Goal: Task Accomplishment & Management: Complete application form

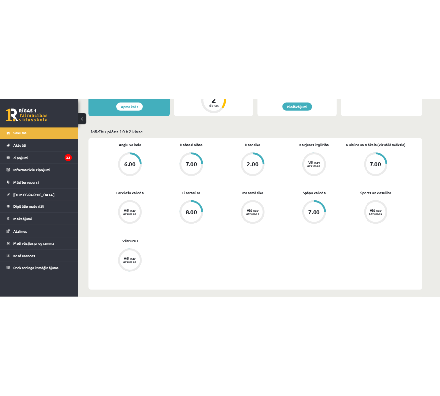
scroll to position [248, 0]
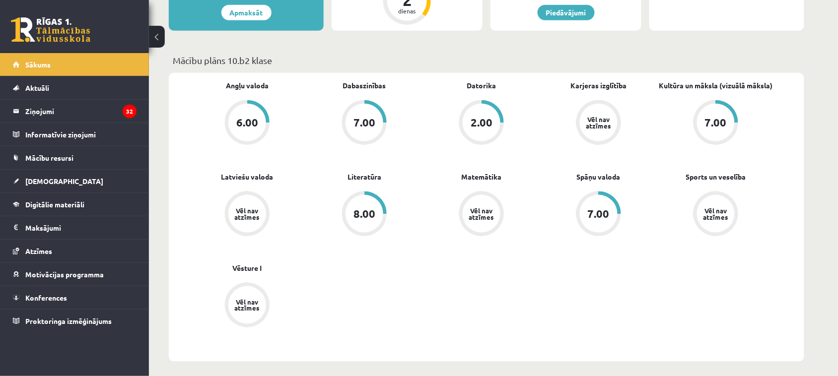
click at [525, 299] on div "Angļu valoda 6.00 Dabaszinības 7.00 Datorika 2.00 Karjeras izglītība Vēl nav at…" at bounding box center [482, 217] width 586 height 274
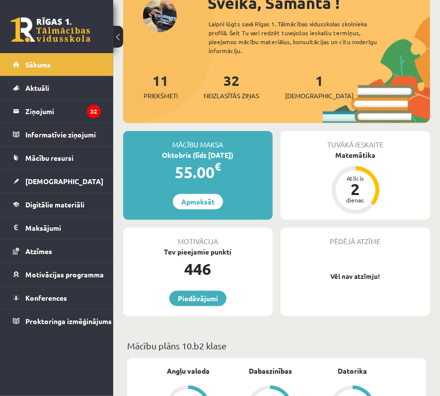
scroll to position [0, 0]
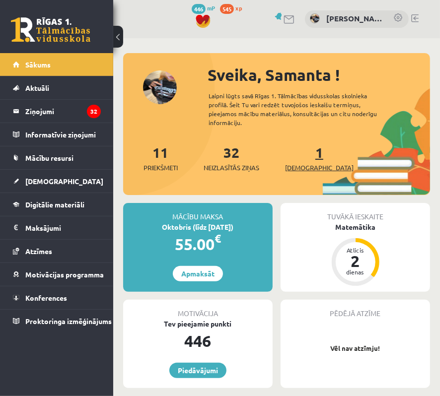
click at [303, 165] on span "[DEMOGRAPHIC_DATA]" at bounding box center [319, 168] width 69 height 10
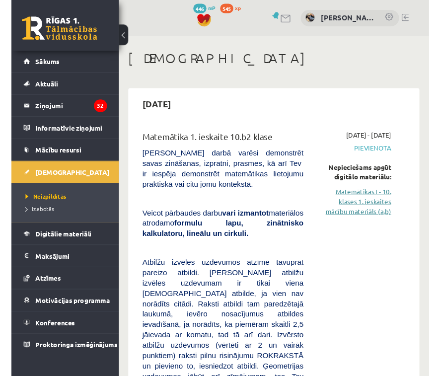
scroll to position [124, 0]
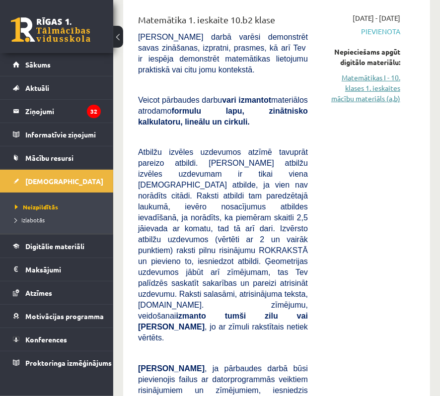
click at [363, 88] on link "Matemātikas I - 10. klases 1. ieskaites mācību materiāls (a,b)" at bounding box center [361, 87] width 77 height 31
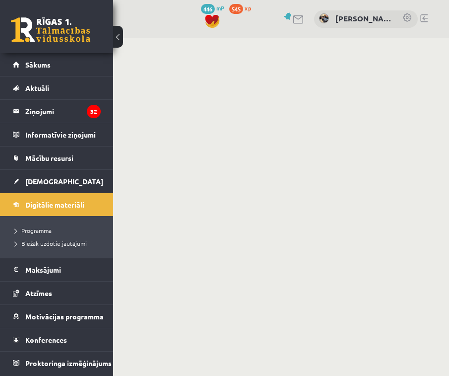
click at [117, 34] on button at bounding box center [118, 37] width 10 height 22
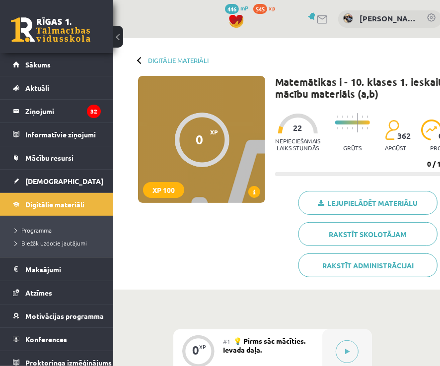
click at [118, 37] on button at bounding box center [118, 37] width 10 height 22
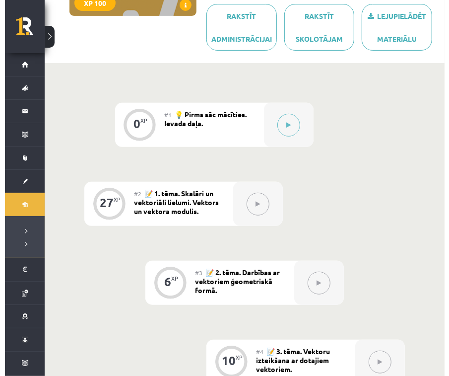
scroll to position [186, 0]
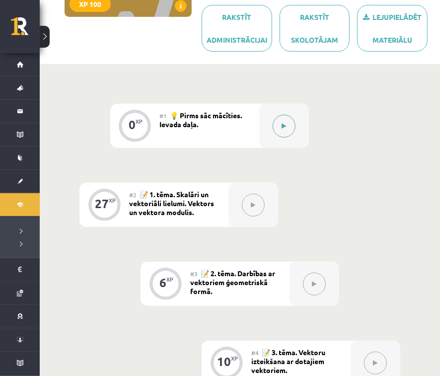
click at [291, 130] on button at bounding box center [284, 126] width 23 height 23
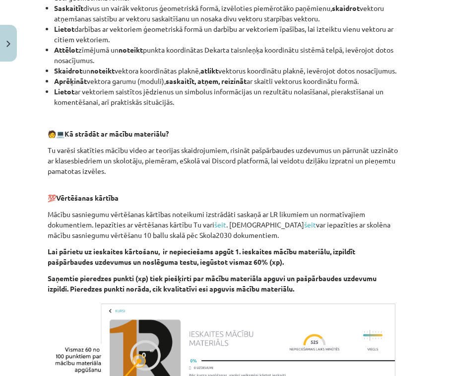
scroll to position [592, 0]
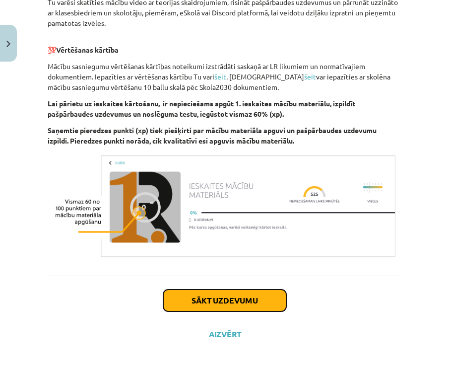
click at [216, 300] on button "Sākt uzdevumu" at bounding box center [224, 300] width 123 height 22
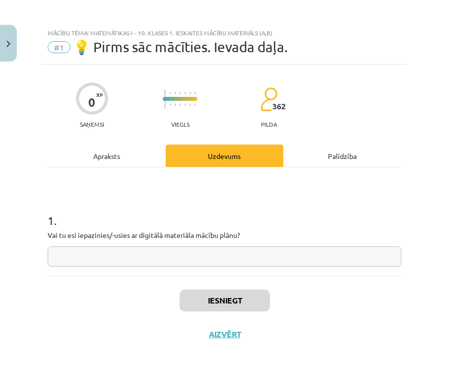
scroll to position [1, 0]
click at [204, 260] on input "text" at bounding box center [225, 257] width 354 height 20
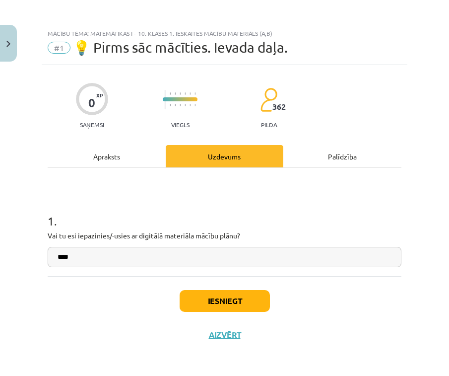
type input "****"
click at [209, 293] on button "Iesniegt" at bounding box center [225, 301] width 90 height 22
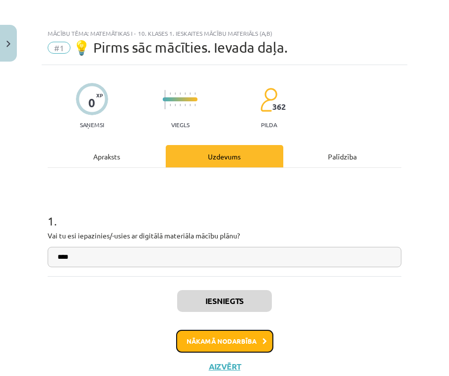
click at [234, 332] on button "Nākamā nodarbība" at bounding box center [224, 341] width 97 height 23
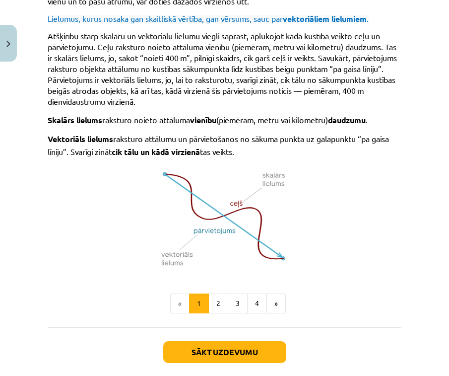
scroll to position [751, 0]
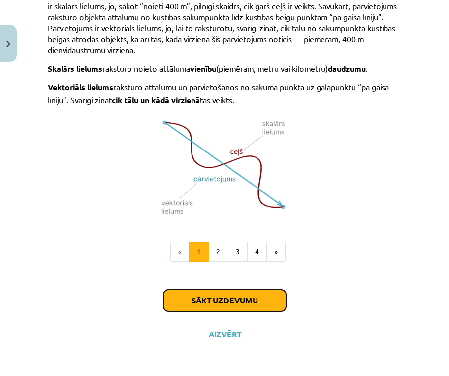
click at [256, 297] on button "Sākt uzdevumu" at bounding box center [224, 300] width 123 height 22
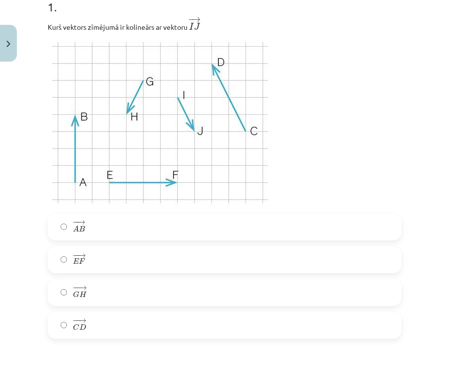
scroll to position [211, 0]
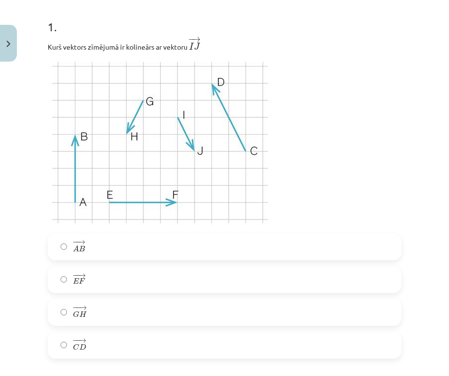
click at [96, 316] on label "− − → G H G H →" at bounding box center [225, 312] width 352 height 25
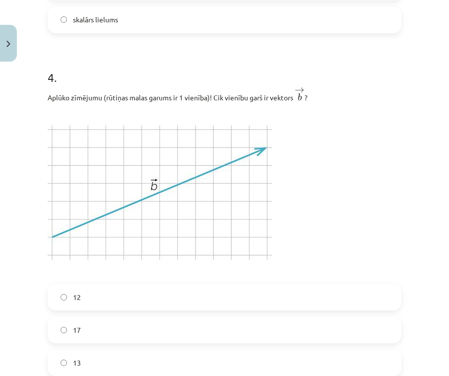
scroll to position [956, 0]
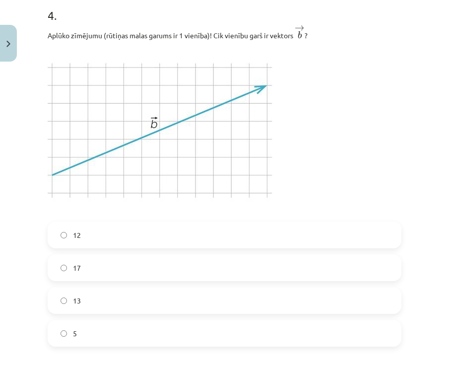
click at [121, 271] on label "17" at bounding box center [225, 267] width 352 height 25
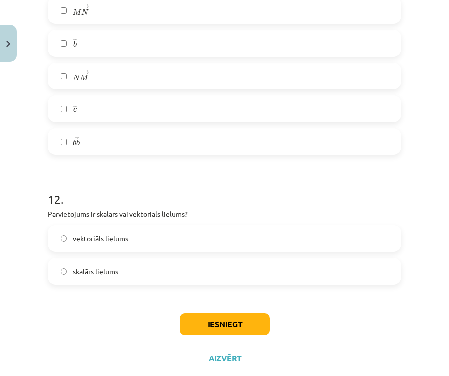
scroll to position [3266, 0]
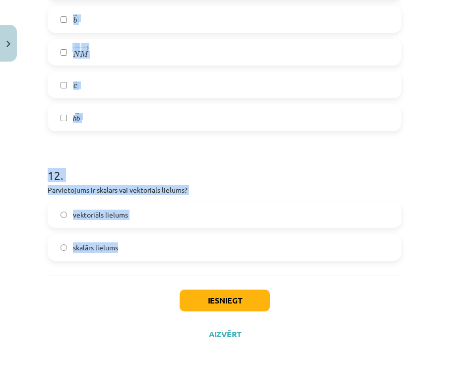
drag, startPoint x: 48, startPoint y: 60, endPoint x: 308, endPoint y: 244, distance: 319.2
click at [288, 157] on h1 "12 ." at bounding box center [225, 166] width 354 height 31
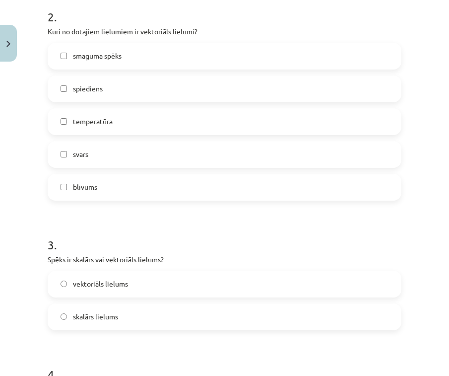
scroll to position [535, 0]
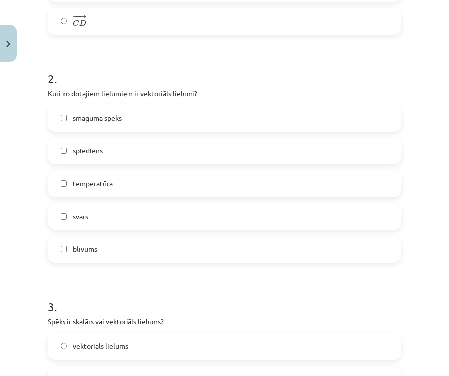
click at [110, 216] on label "svars" at bounding box center [225, 216] width 352 height 25
click at [109, 123] on span "smaguma spēks" at bounding box center [97, 118] width 49 height 10
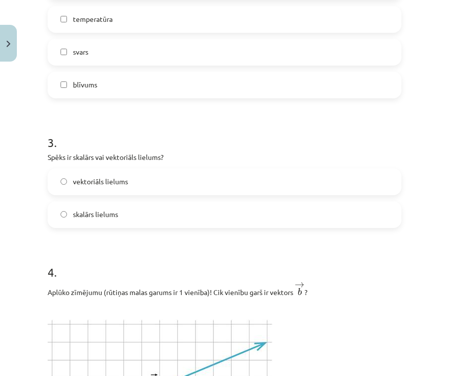
scroll to position [721, 0]
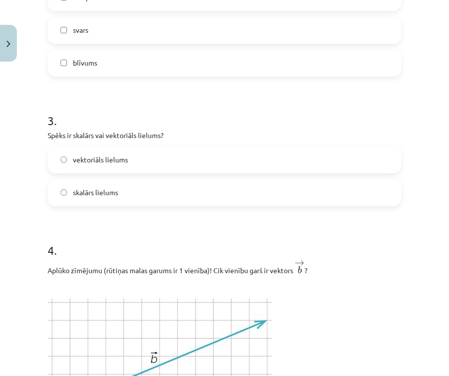
click at [97, 162] on span "vektoriāls lielums" at bounding box center [100, 159] width 55 height 10
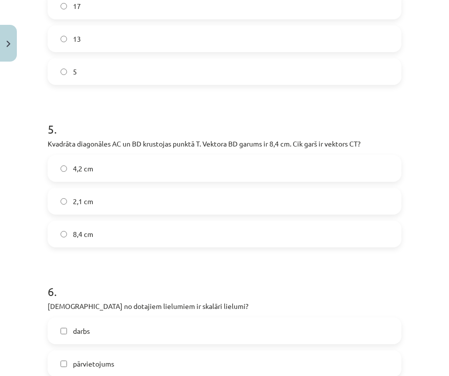
scroll to position [1280, 0]
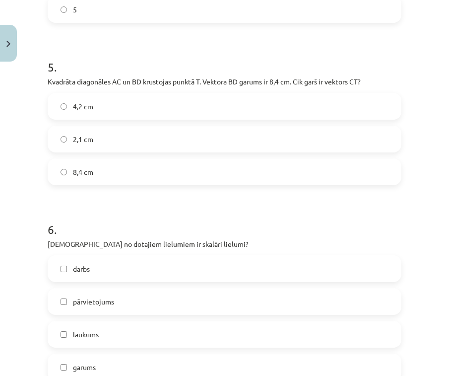
click at [105, 112] on label "4,2 cm" at bounding box center [225, 106] width 352 height 25
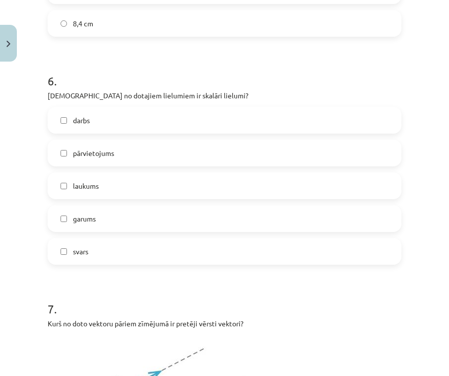
scroll to position [1466, 0]
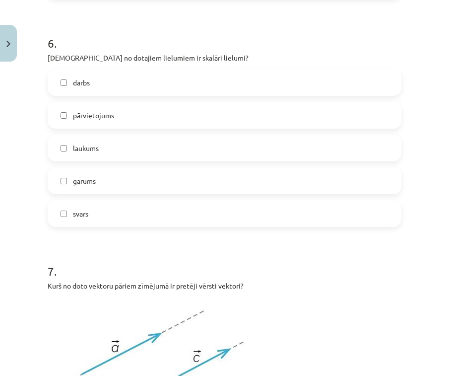
click at [103, 83] on label "darbs" at bounding box center [225, 82] width 352 height 25
click at [97, 142] on label "laukums" at bounding box center [225, 148] width 352 height 25
click at [102, 190] on label "garums" at bounding box center [225, 180] width 352 height 25
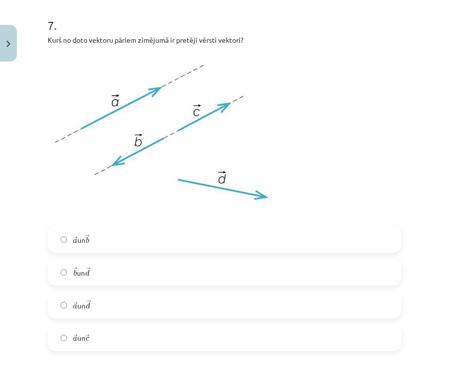
scroll to position [1714, 0]
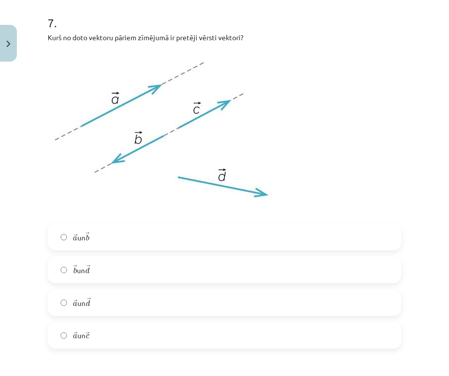
click at [97, 237] on label "→ a a → un → b b →" at bounding box center [225, 236] width 352 height 25
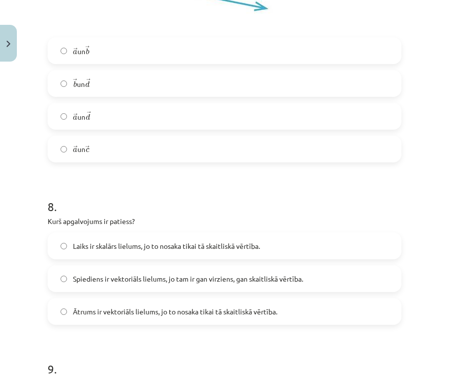
scroll to position [1962, 0]
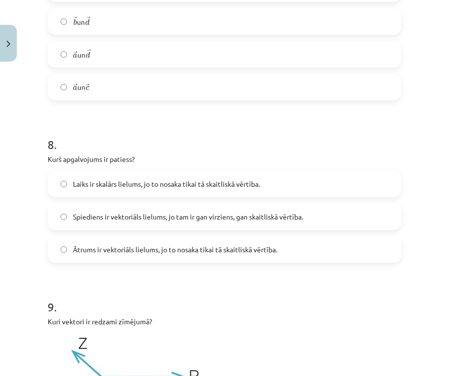
click at [88, 182] on span "Laiks ir skalārs lielums, jo to nosaka tikai tā skaitliskā vērtība." at bounding box center [166, 184] width 187 height 10
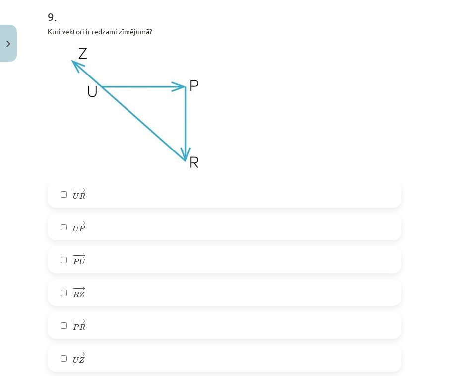
scroll to position [2273, 0]
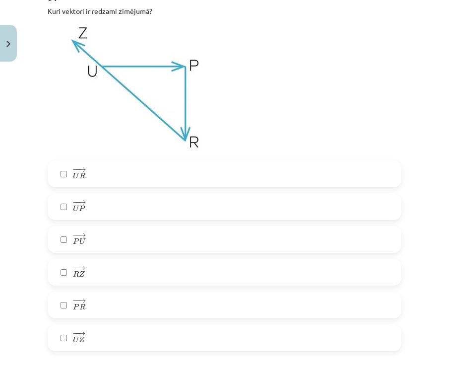
click at [63, 234] on label "− − → P U P U →" at bounding box center [225, 239] width 352 height 25
click at [63, 309] on label "− − → P R P R →" at bounding box center [225, 304] width 352 height 25
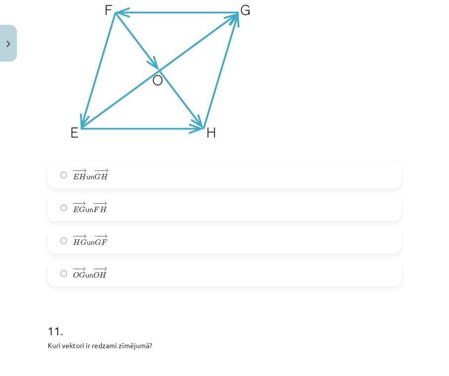
scroll to position [2645, 0]
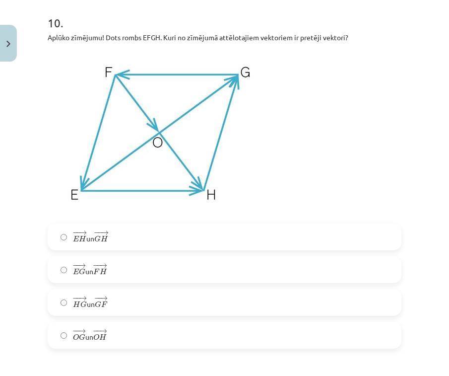
click at [112, 300] on label "− − → H G H G → un − − → G F G F →" at bounding box center [225, 302] width 352 height 25
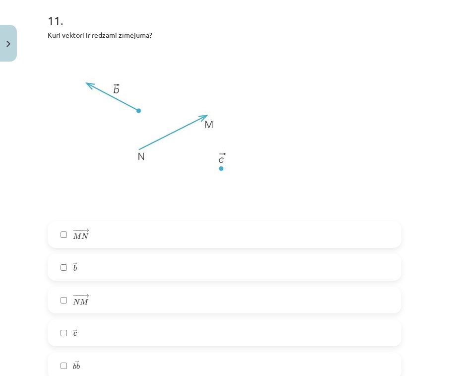
scroll to position [3079, 0]
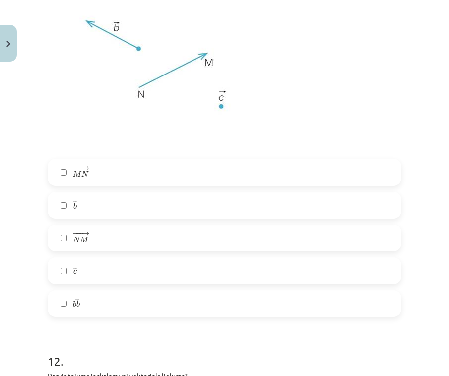
click at [110, 170] on label "− −− → M N M N →" at bounding box center [225, 172] width 352 height 25
click at [90, 176] on label "− −− → M N M N →" at bounding box center [225, 172] width 352 height 25
click at [88, 247] on label "− −− → N M N M →" at bounding box center [225, 237] width 352 height 25
click at [89, 199] on label "→ b b →" at bounding box center [225, 205] width 352 height 25
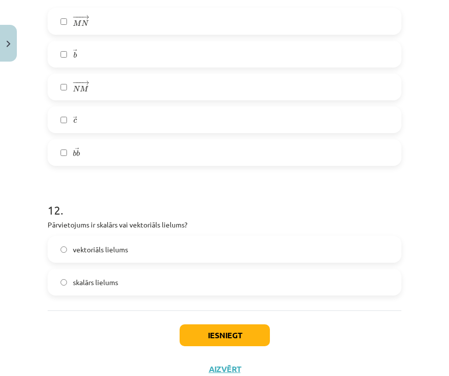
scroll to position [3266, 0]
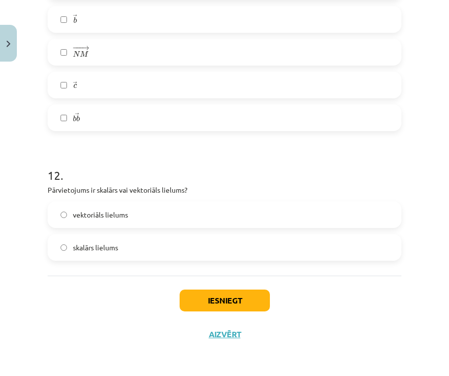
click at [118, 216] on span "vektoriāls lielums" at bounding box center [100, 215] width 55 height 10
click at [239, 301] on button "Iesniegt" at bounding box center [225, 300] width 90 height 22
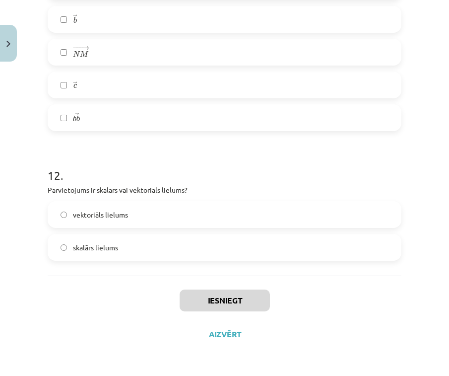
drag, startPoint x: 335, startPoint y: 335, endPoint x: 321, endPoint y: 237, distance: 99.3
drag, startPoint x: 321, startPoint y: 237, endPoint x: 296, endPoint y: 329, distance: 95.6
click at [296, 329] on div "Iesniegt Aizvērt" at bounding box center [225, 311] width 354 height 70
drag, startPoint x: 302, startPoint y: 320, endPoint x: 338, endPoint y: -75, distance: 397.3
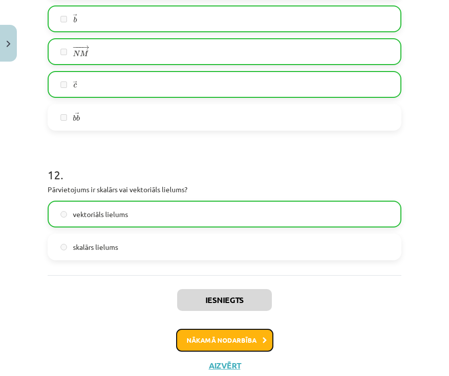
click at [229, 341] on button "Nākamā nodarbība" at bounding box center [224, 340] width 97 height 23
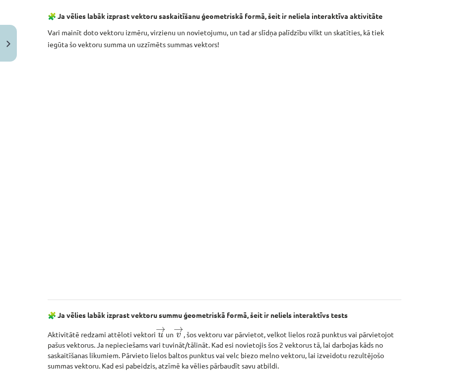
scroll to position [1505, 0]
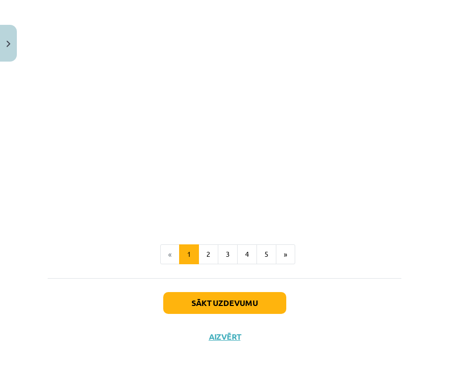
drag, startPoint x: 197, startPoint y: 280, endPoint x: 194, endPoint y: 299, distance: 19.7
click at [197, 281] on div "Sākt uzdevumu Aizvērt" at bounding box center [225, 313] width 354 height 70
click at [186, 311] on div "Sākt uzdevumu Aizvērt" at bounding box center [225, 313] width 354 height 70
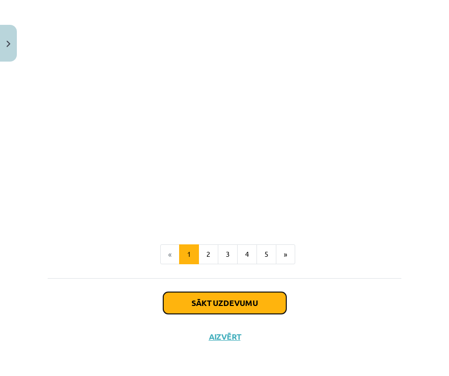
click at [192, 296] on button "Sākt uzdevumu" at bounding box center [224, 303] width 123 height 22
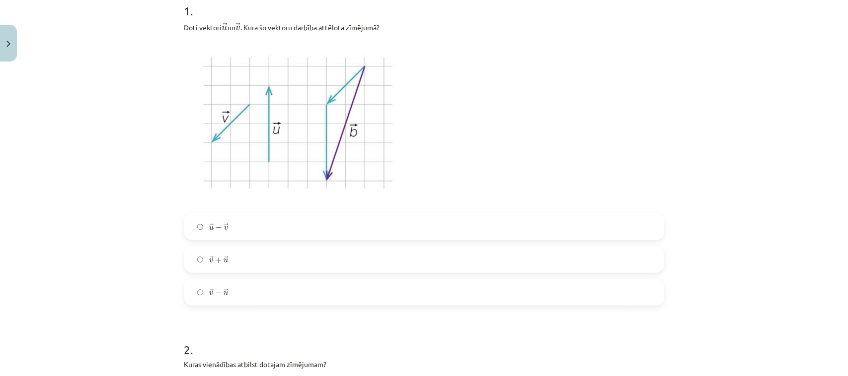
scroll to position [149, 0]
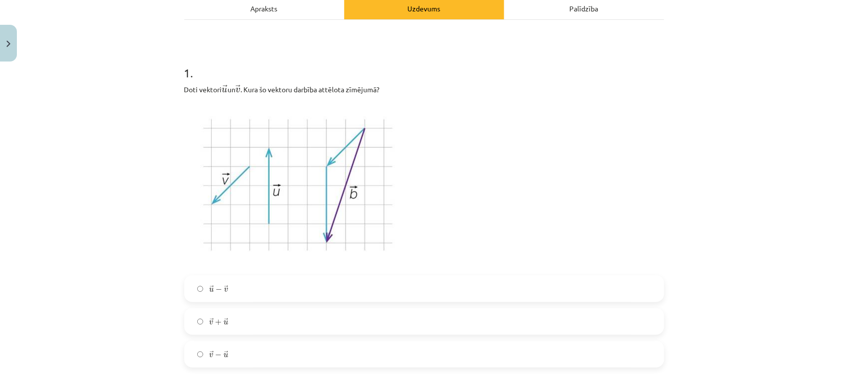
click at [225, 322] on label "→ v + → u v → + u →" at bounding box center [424, 321] width 478 height 25
click at [226, 288] on label "→ u − → v u → − v →" at bounding box center [424, 289] width 478 height 25
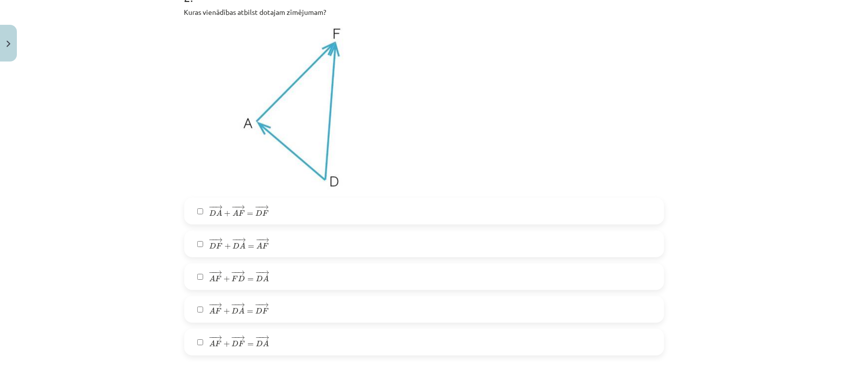
scroll to position [583, 0]
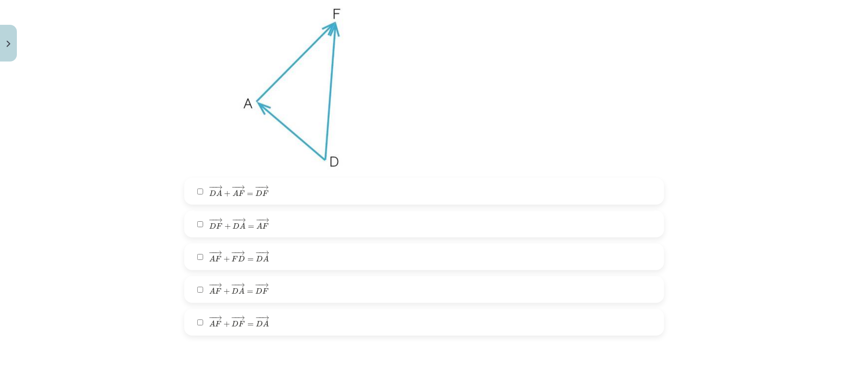
click at [199, 193] on label "− − → D A + − − → A F = − − → D F D A → + A F → = D F →" at bounding box center [424, 191] width 478 height 25
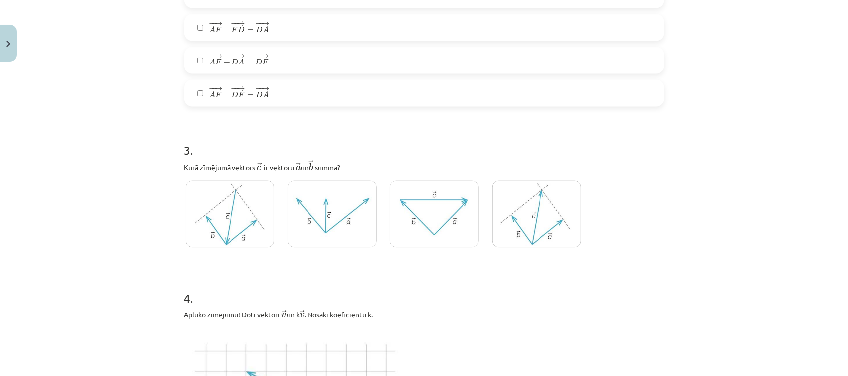
scroll to position [770, 0]
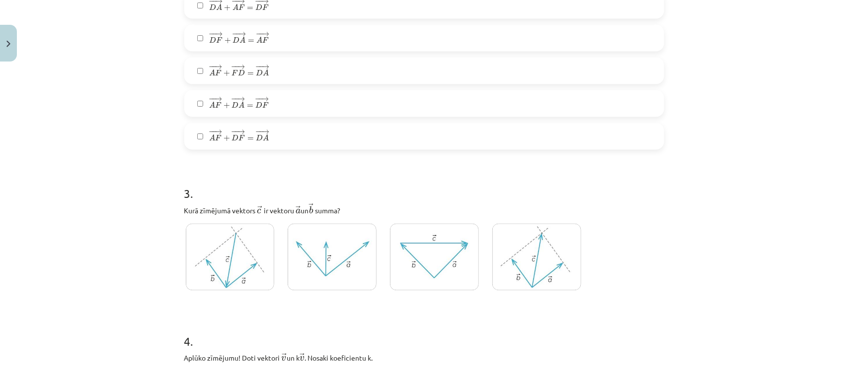
click at [413, 259] on img at bounding box center [434, 257] width 89 height 67
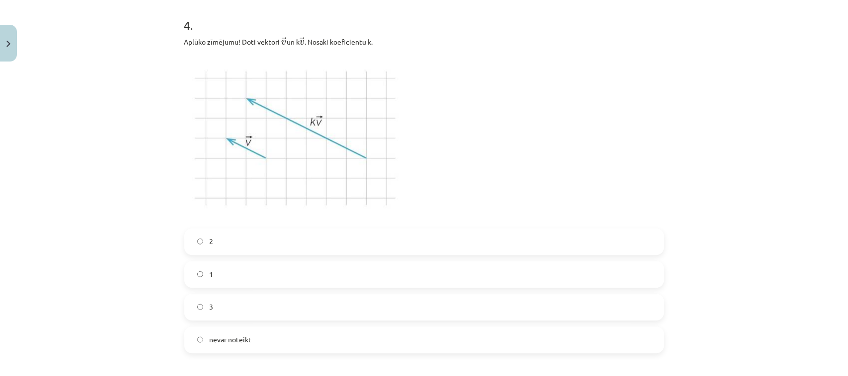
scroll to position [1080, 0]
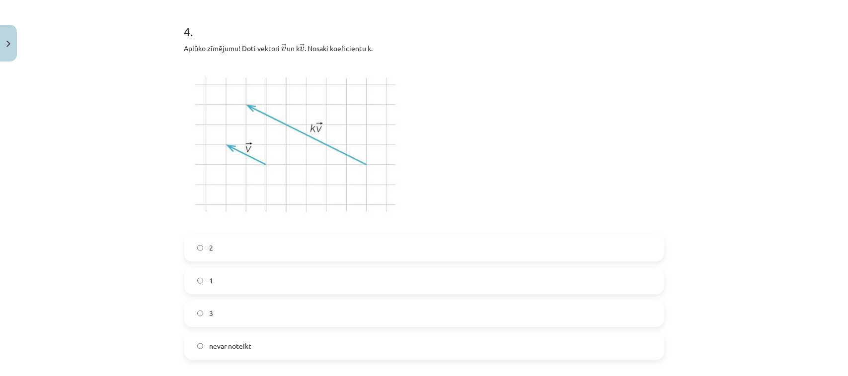
click at [231, 258] on label "2" at bounding box center [424, 248] width 478 height 25
click at [218, 313] on label "3" at bounding box center [424, 313] width 478 height 25
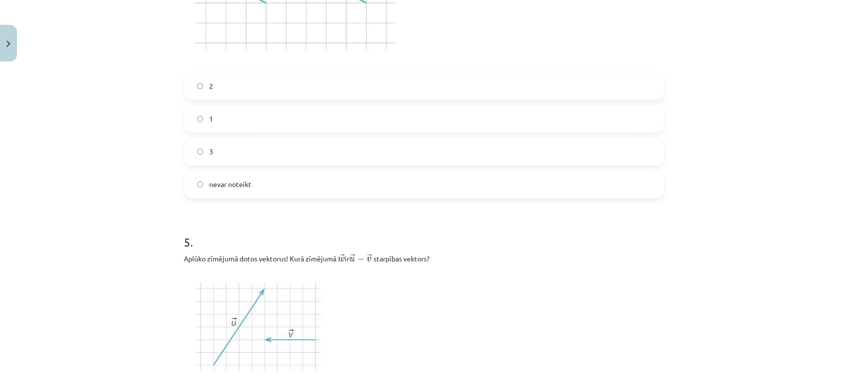
scroll to position [1390, 0]
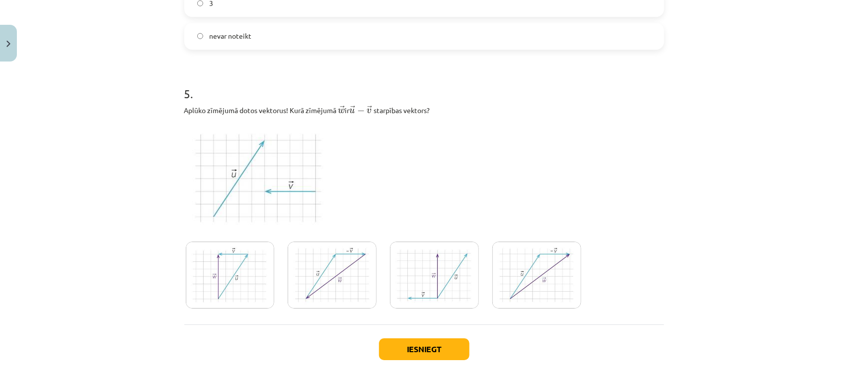
click at [407, 266] on img at bounding box center [434, 275] width 89 height 67
click at [415, 348] on button "Iesniegt" at bounding box center [424, 350] width 90 height 22
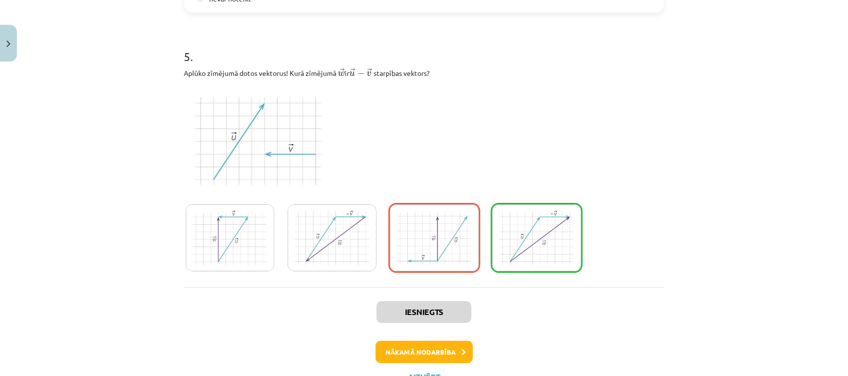
scroll to position [1471, 0]
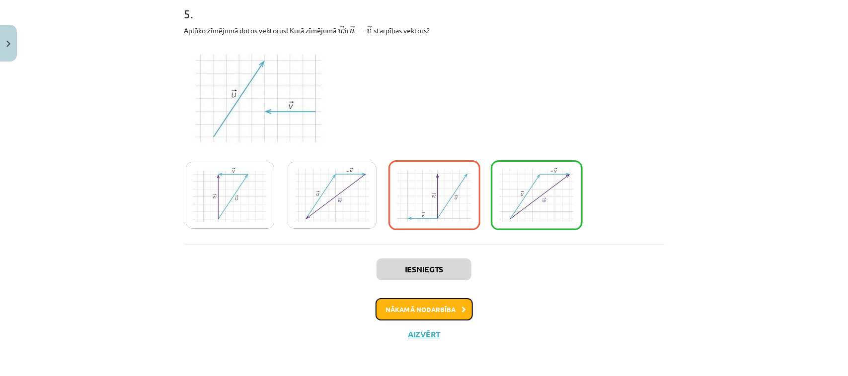
click at [408, 310] on button "Nākamā nodarbība" at bounding box center [423, 309] width 97 height 23
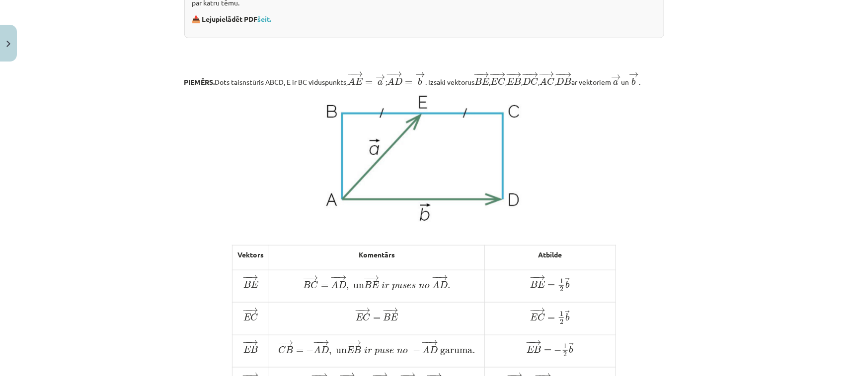
scroll to position [816, 0]
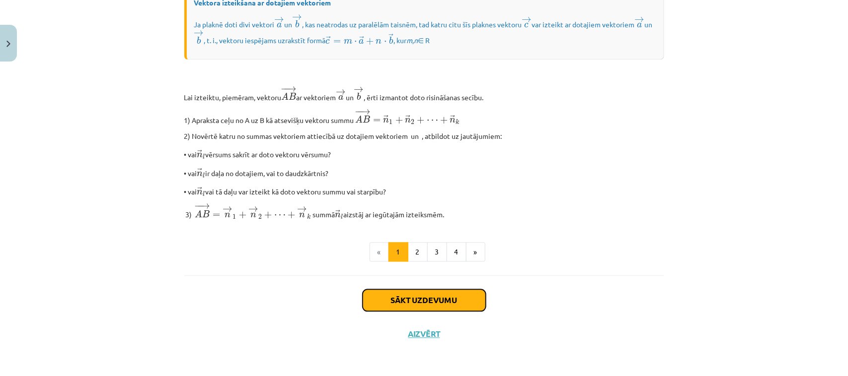
click at [406, 298] on button "Sākt uzdevumu" at bounding box center [423, 301] width 123 height 22
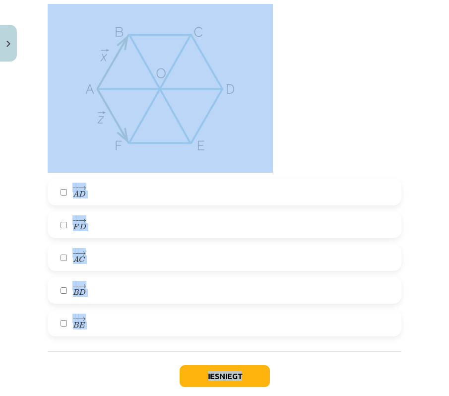
scroll to position [1903, 0]
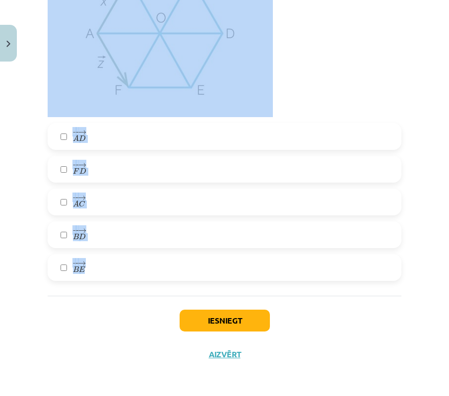
drag, startPoint x: 50, startPoint y: 24, endPoint x: 378, endPoint y: 267, distance: 408.3
click at [378, 267] on div "Mācību tēma: Matemātikas i - 10. klases 1. ieskaites mācību materiāls (a,b) #4 …" at bounding box center [224, 198] width 449 height 396
click at [344, 93] on p at bounding box center [225, 32] width 354 height 169
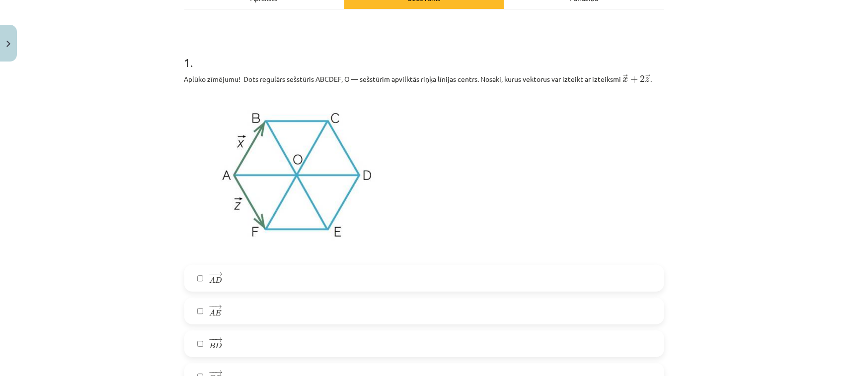
scroll to position [186, 0]
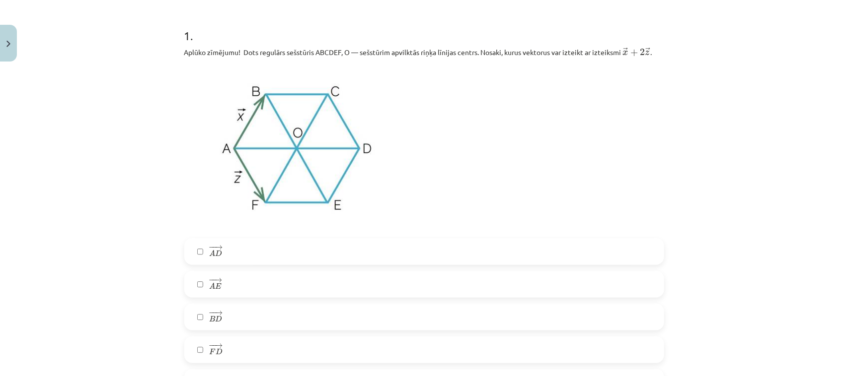
click at [243, 251] on label "− − → A D A D →" at bounding box center [424, 251] width 478 height 25
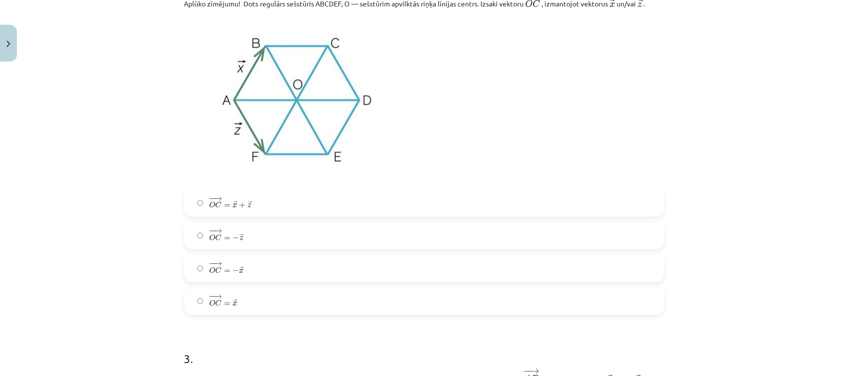
scroll to position [683, 0]
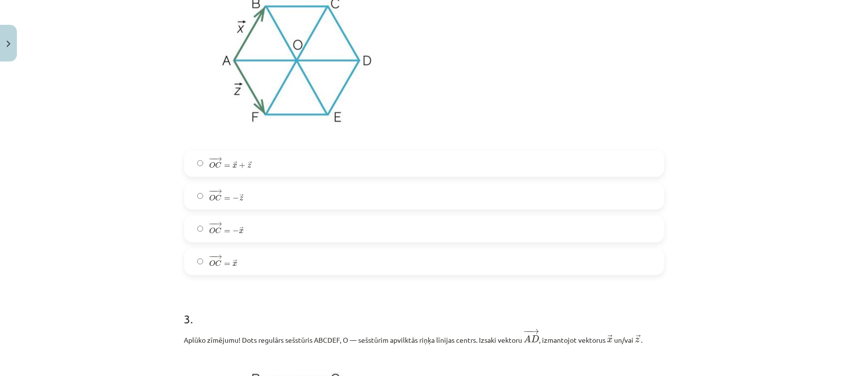
click at [244, 199] on label "− − → O C = − → z O C → = − z →" at bounding box center [424, 196] width 478 height 25
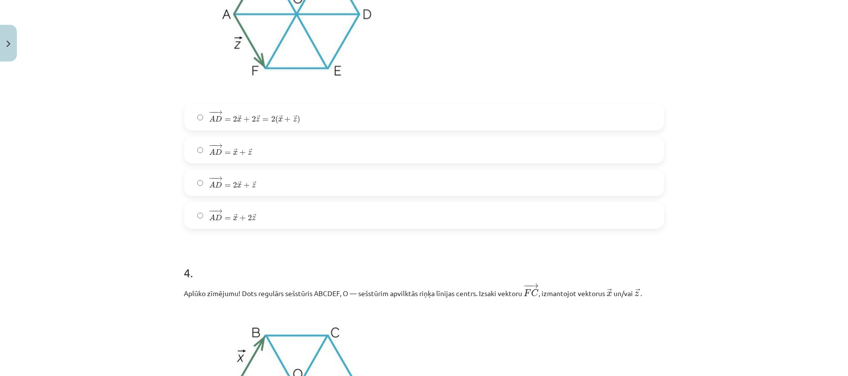
scroll to position [1110, 0]
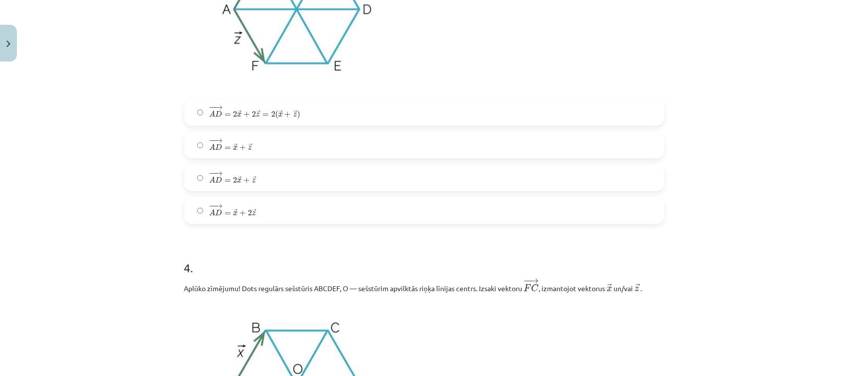
click at [68, 237] on div "Mācību tēma: Matemātikas i - 10. klases 1. ieskaites mācību materiāls (a,b) #4 …" at bounding box center [424, 188] width 848 height 376
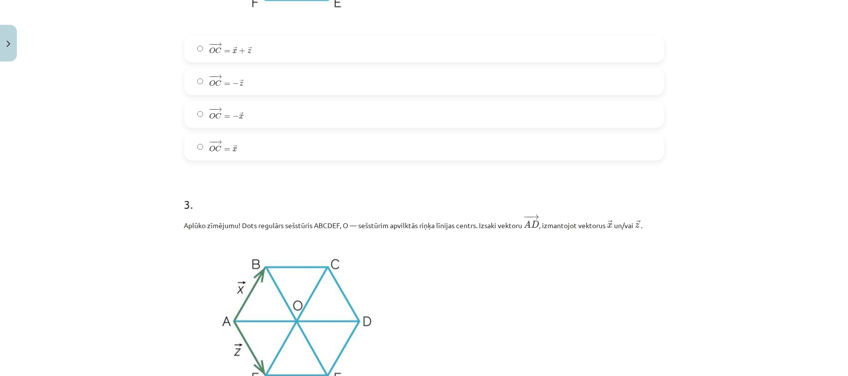
scroll to position [1048, 0]
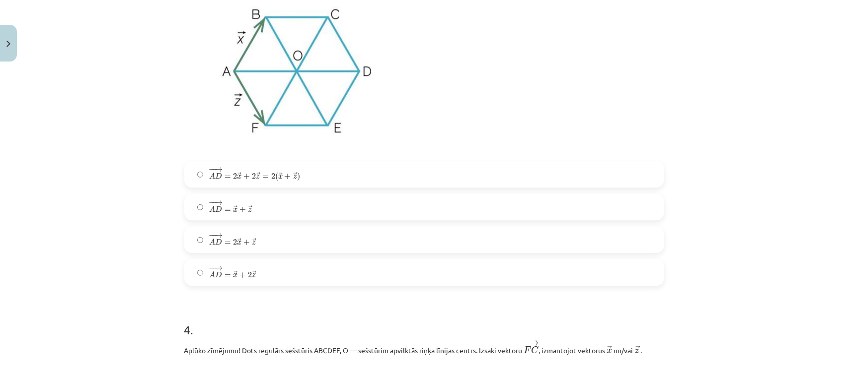
click at [324, 179] on label "− − → A D = 2 → x + 2 → z = 2 ( → x + → z ) A D → = 2 x → + 2 z → = 2 ( x → + z…" at bounding box center [424, 174] width 478 height 25
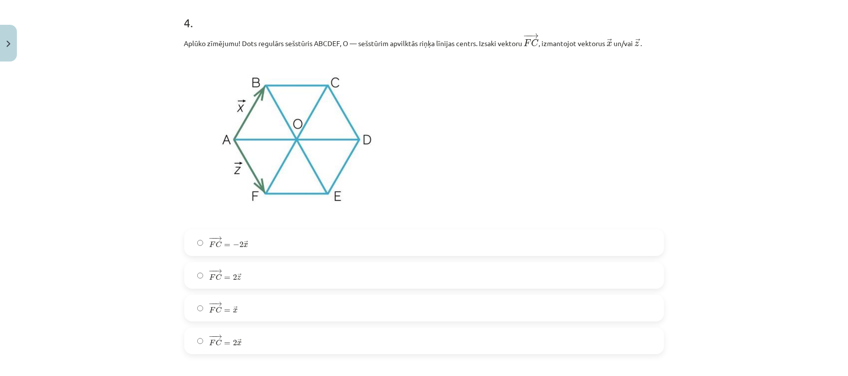
scroll to position [1358, 0]
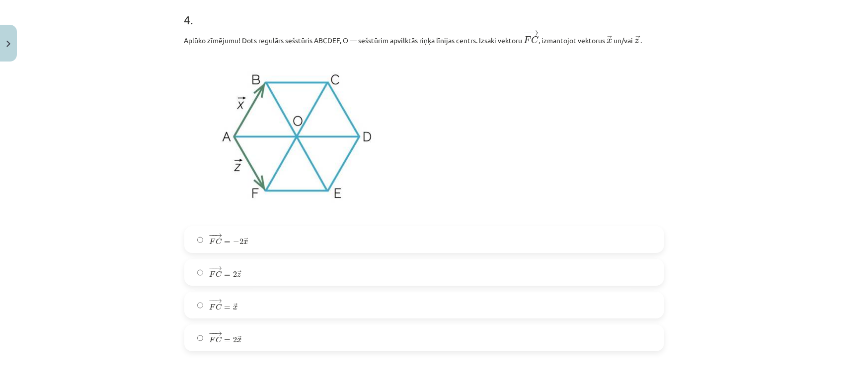
click at [246, 245] on label "− − → F C = − 2 → x F C → = − 2 x →" at bounding box center [424, 239] width 478 height 25
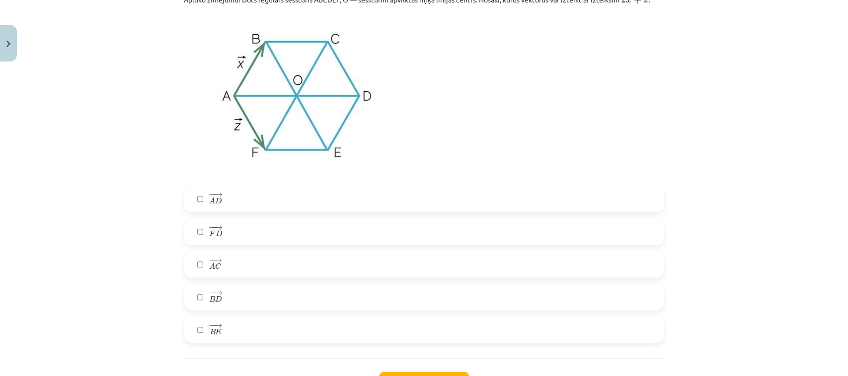
scroll to position [1793, 0]
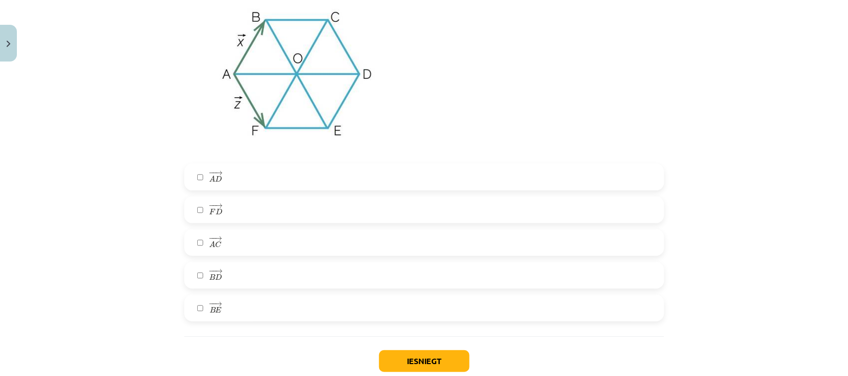
click at [260, 277] on label "− − → B D B D →" at bounding box center [424, 275] width 478 height 25
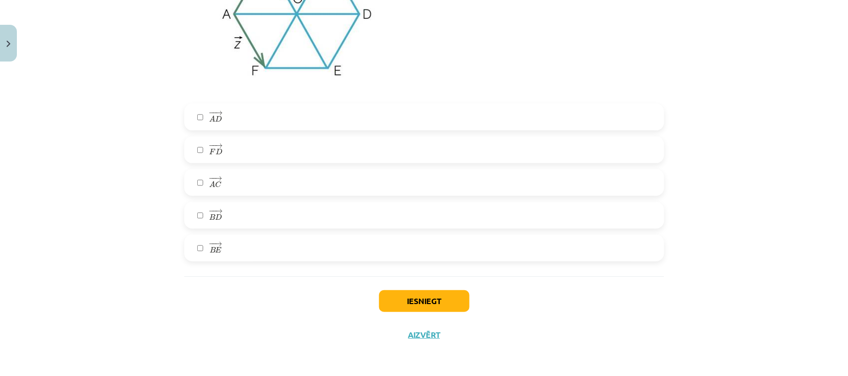
scroll to position [1855, 0]
click at [394, 297] on button "Iesniegt" at bounding box center [424, 301] width 90 height 22
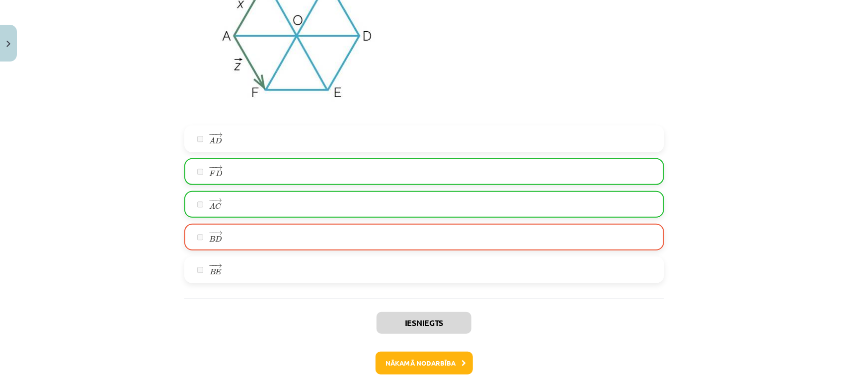
scroll to position [1887, 0]
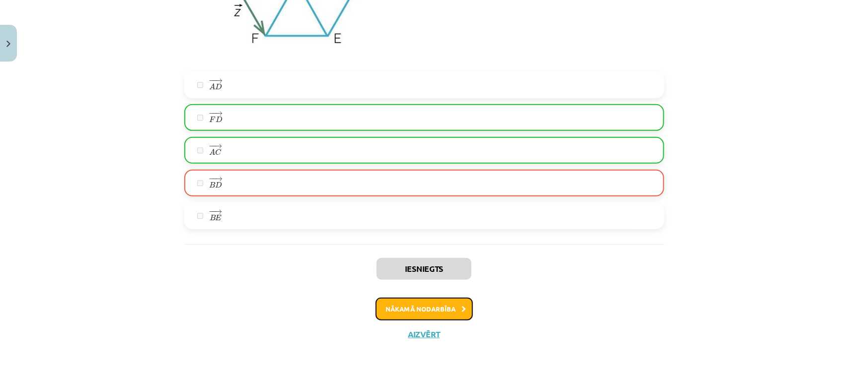
click at [400, 301] on button "Nākamā nodarbība" at bounding box center [423, 309] width 97 height 23
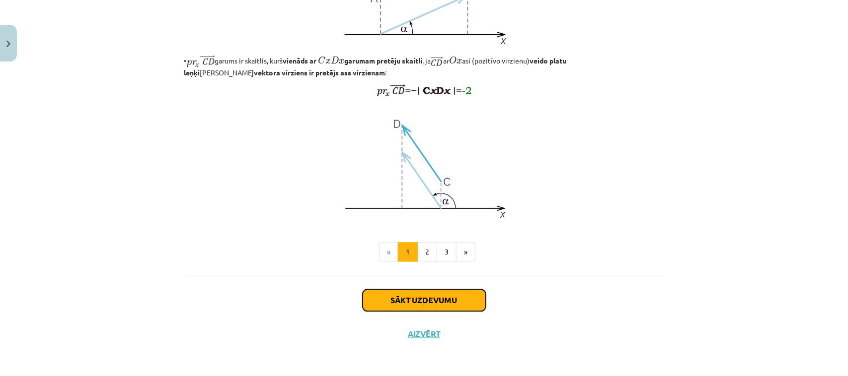
click at [396, 306] on button "Sākt uzdevumu" at bounding box center [423, 301] width 123 height 22
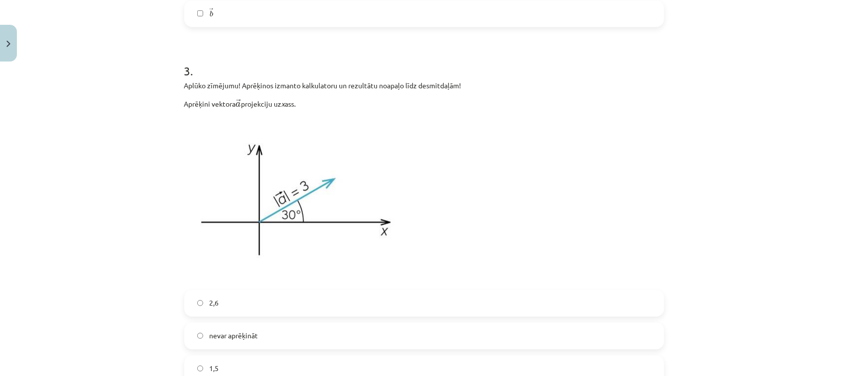
scroll to position [927, 0]
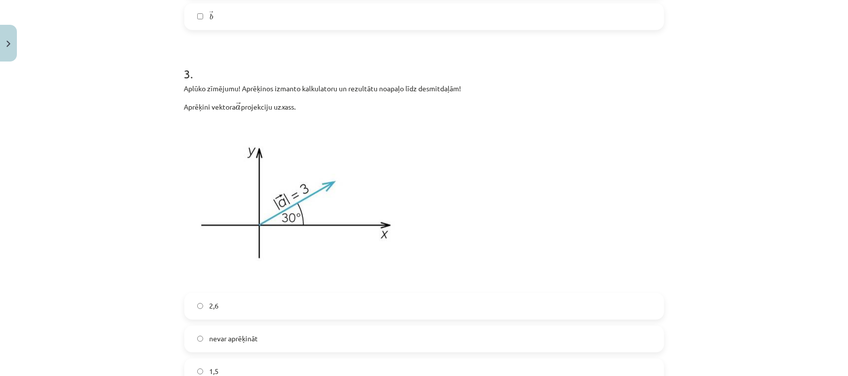
click at [242, 348] on label "nevar aprēķināt" at bounding box center [424, 339] width 478 height 25
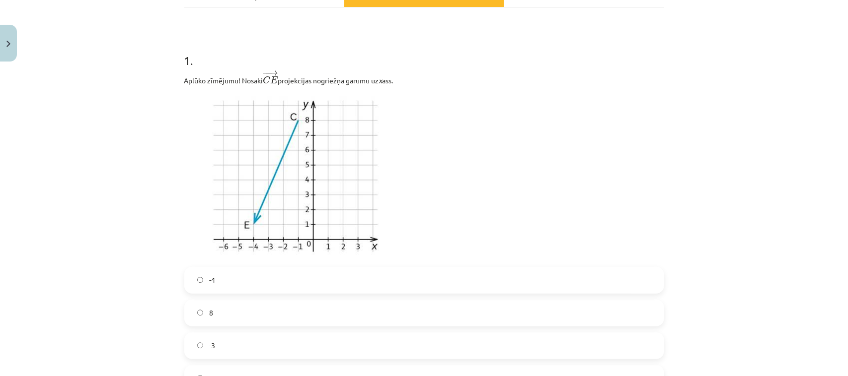
scroll to position [182, 0]
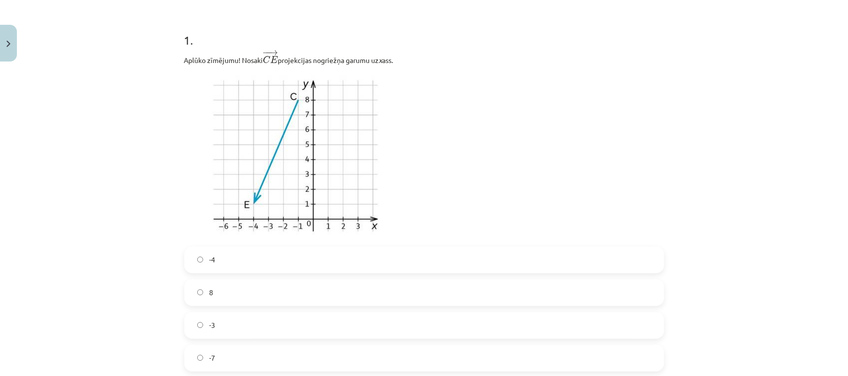
click at [234, 354] on label "-7" at bounding box center [424, 358] width 478 height 25
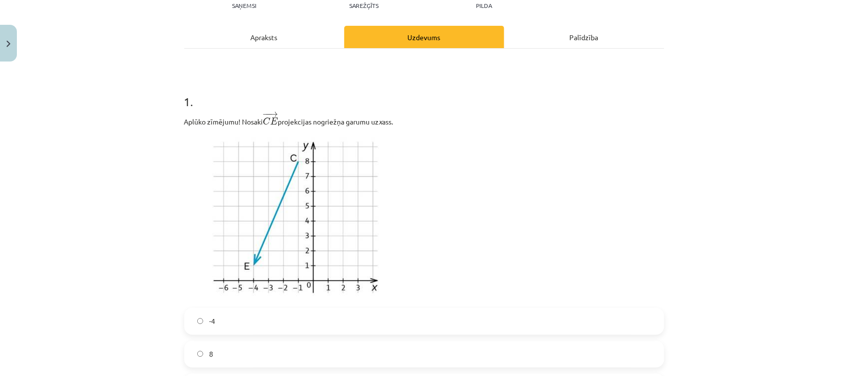
scroll to position [120, 0]
click at [222, 361] on label "8" at bounding box center [424, 355] width 478 height 25
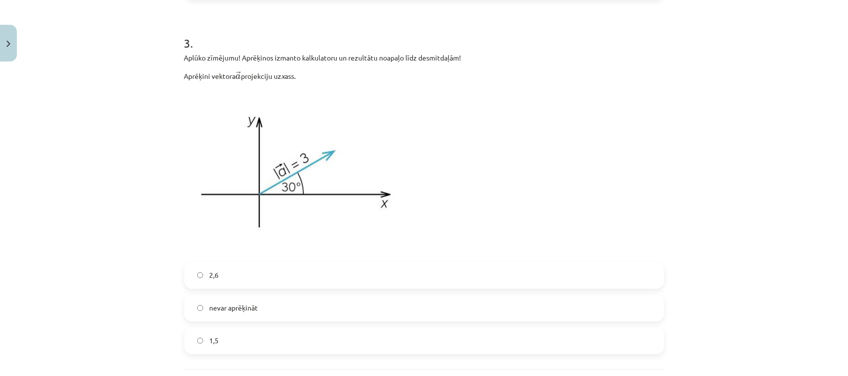
scroll to position [1051, 0]
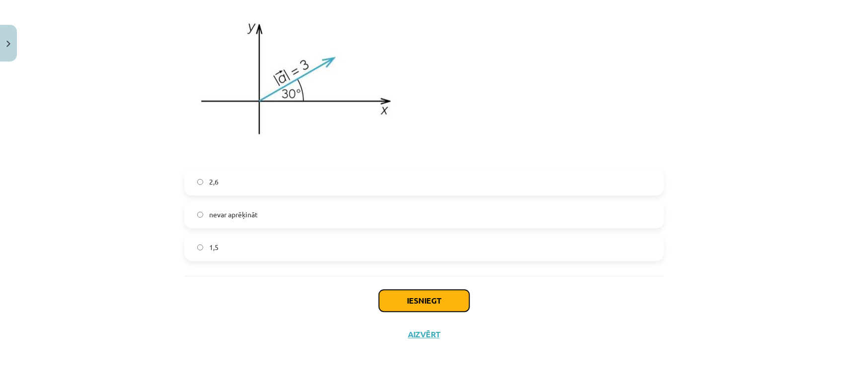
click at [386, 292] on button "Iesniegt" at bounding box center [424, 301] width 90 height 22
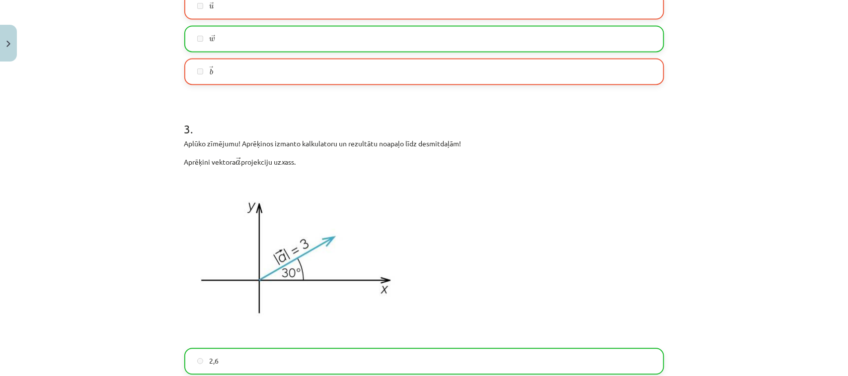
scroll to position [1082, 0]
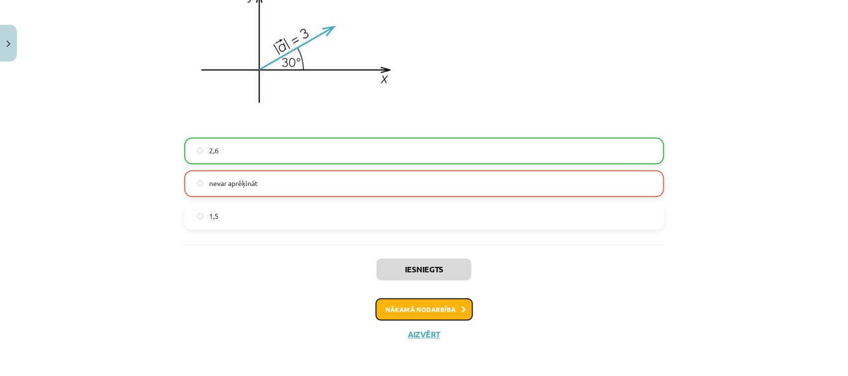
click at [405, 314] on button "Nākamā nodarbība" at bounding box center [423, 309] width 97 height 23
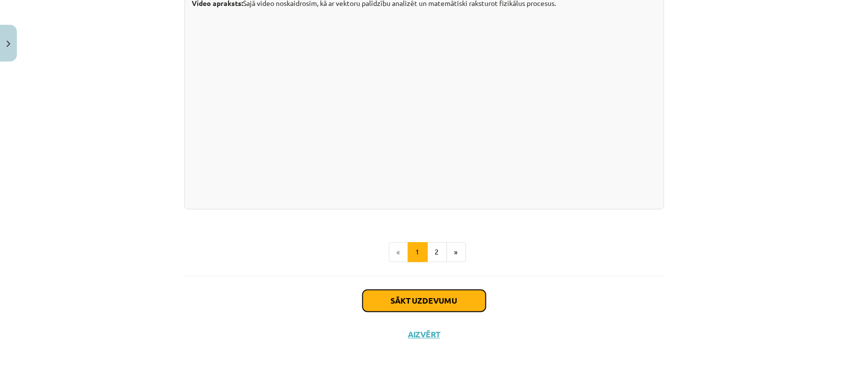
click at [407, 308] on button "Sākt uzdevumu" at bounding box center [423, 301] width 123 height 22
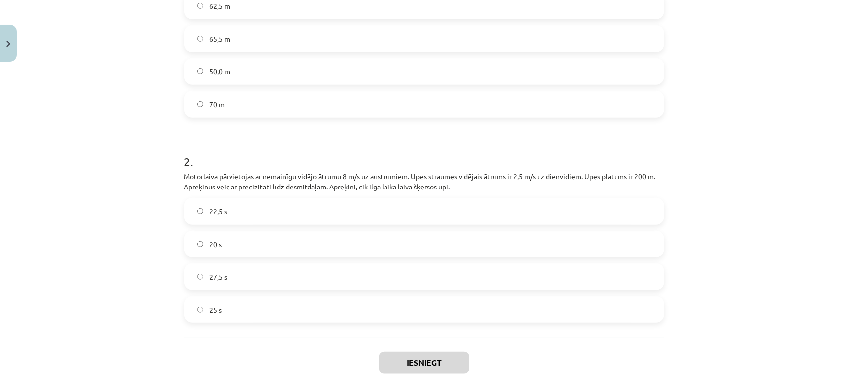
scroll to position [204, 0]
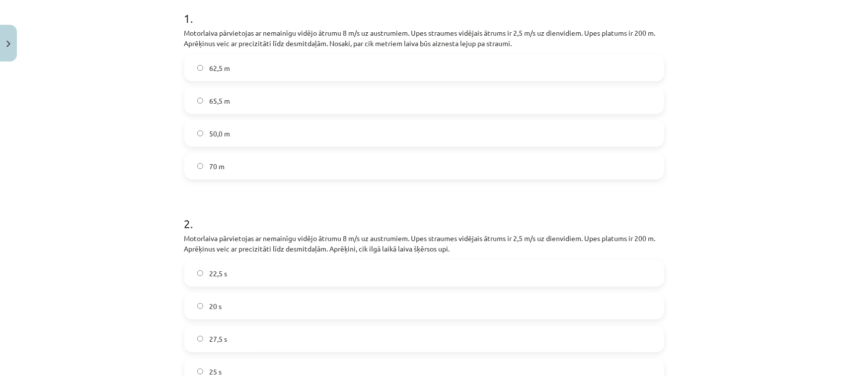
click at [226, 273] on label "22,5 s" at bounding box center [424, 273] width 478 height 25
click at [254, 63] on label "62,5 m" at bounding box center [424, 68] width 478 height 25
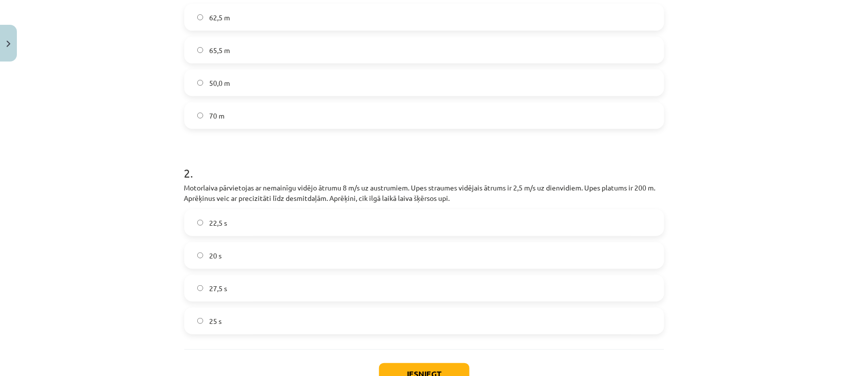
scroll to position [328, 0]
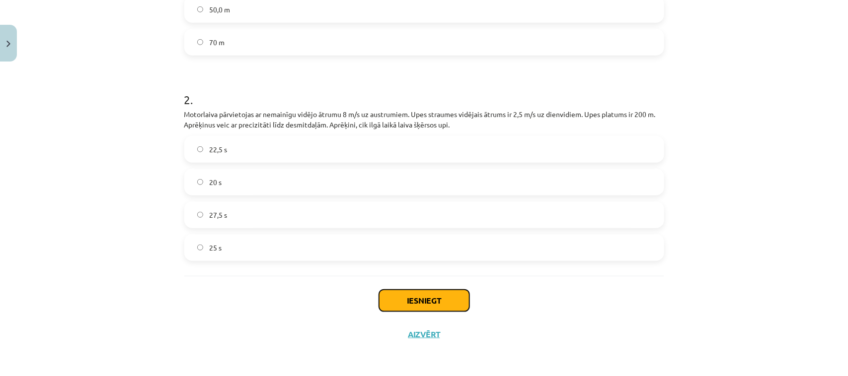
click at [425, 293] on button "Iesniegt" at bounding box center [424, 301] width 90 height 22
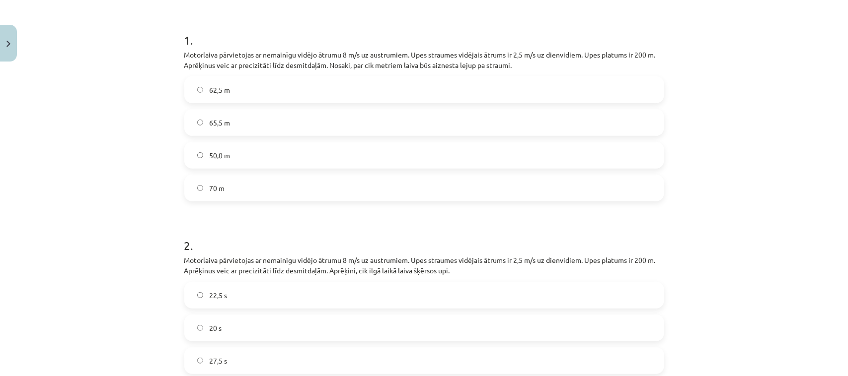
scroll to position [204, 0]
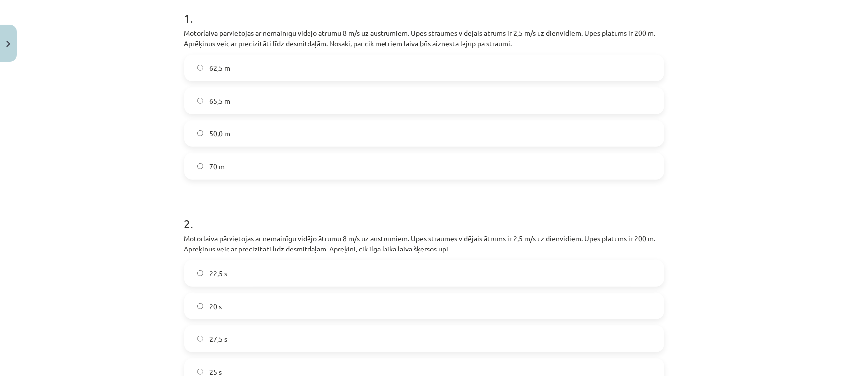
click at [449, 191] on form "1 . Motorlaiva pārvietojas ar nemainīgu vidējo ātrumu 8 m/s uz austrumiem. Upes…" at bounding box center [424, 189] width 480 height 391
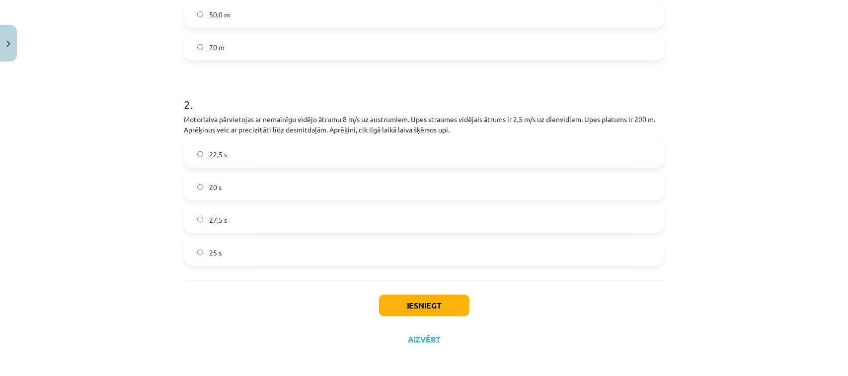
scroll to position [328, 0]
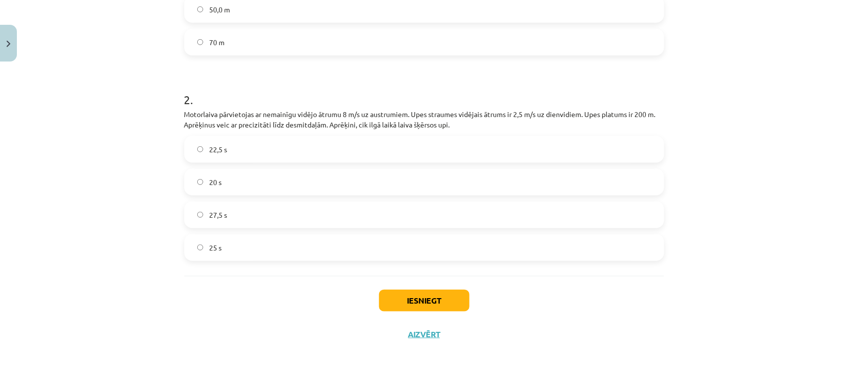
click at [254, 174] on label "20 s" at bounding box center [424, 182] width 478 height 25
click at [428, 299] on button "Iesniegt" at bounding box center [424, 301] width 90 height 22
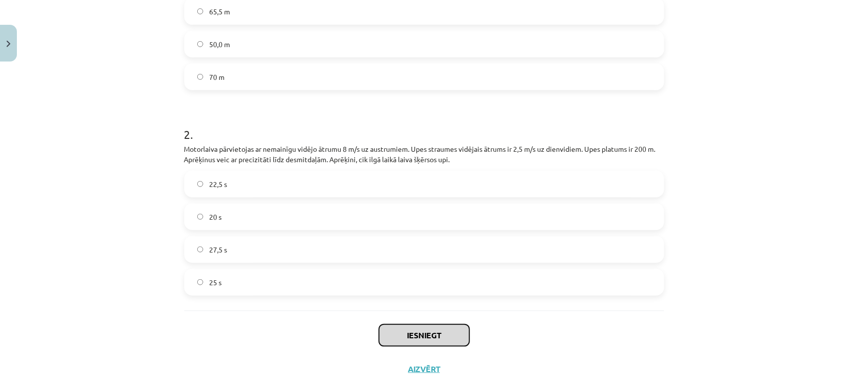
scroll to position [266, 0]
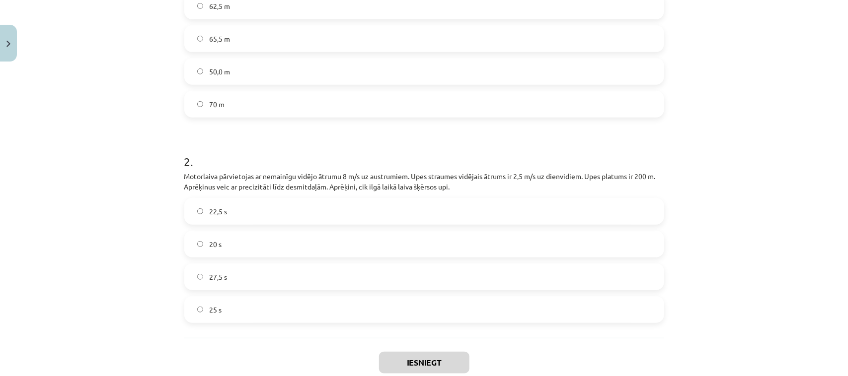
click at [228, 282] on label "27,5 s" at bounding box center [424, 277] width 478 height 25
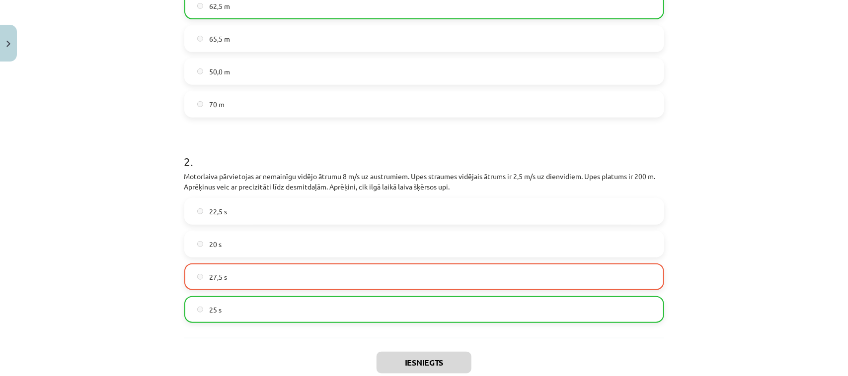
click at [259, 310] on label "25 s" at bounding box center [424, 309] width 478 height 25
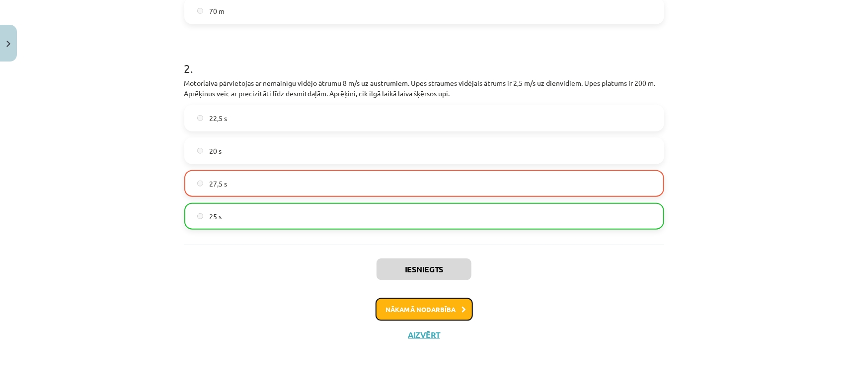
click at [430, 320] on button "Nākamā nodarbība" at bounding box center [423, 309] width 97 height 23
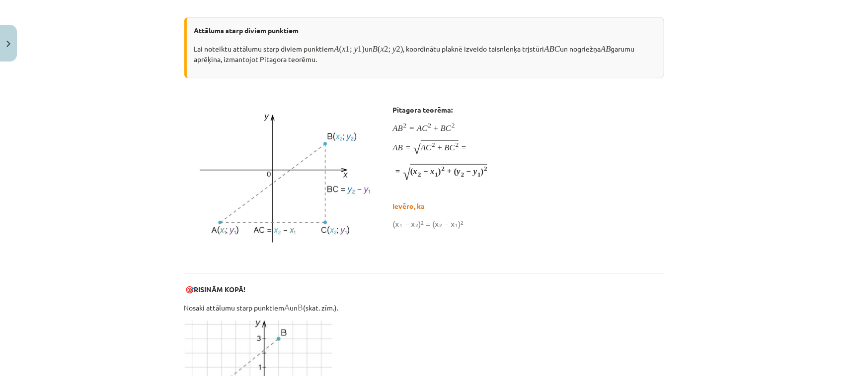
scroll to position [25, 0]
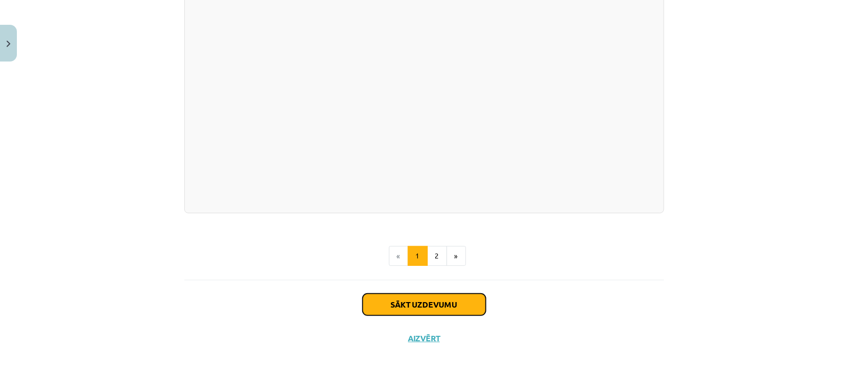
click at [439, 304] on button "Sākt uzdevumu" at bounding box center [423, 305] width 123 height 22
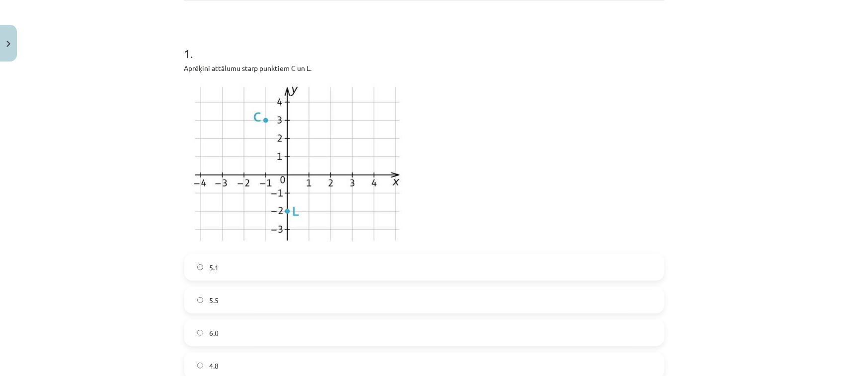
scroll to position [211, 0]
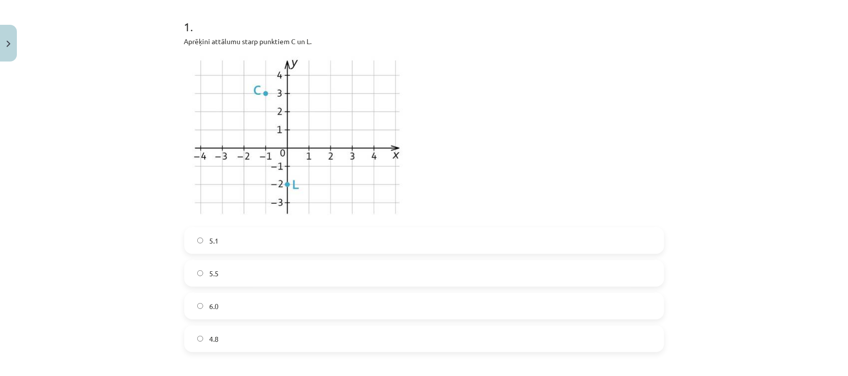
click at [204, 245] on label "5.1" at bounding box center [424, 240] width 478 height 25
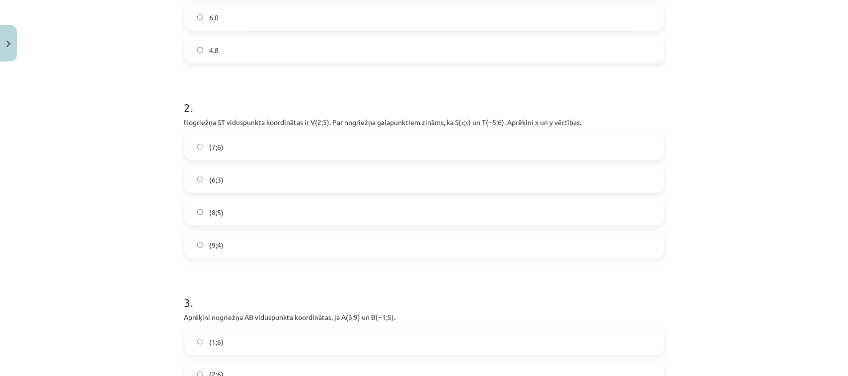
scroll to position [521, 0]
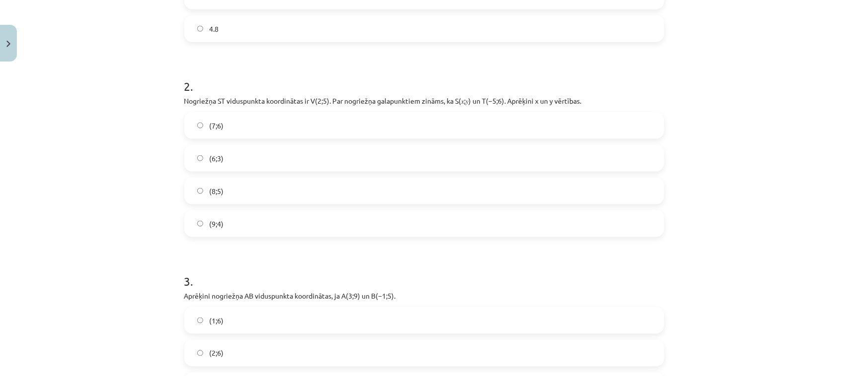
drag, startPoint x: 250, startPoint y: 119, endPoint x: 247, endPoint y: 128, distance: 9.3
click at [249, 118] on label "(7;6)" at bounding box center [424, 125] width 478 height 25
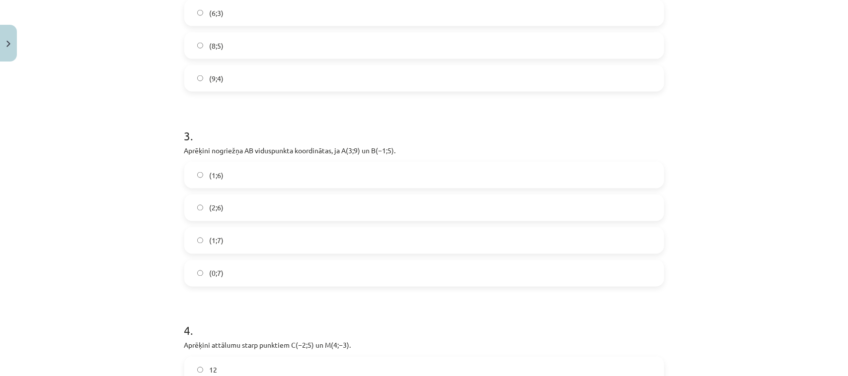
scroll to position [708, 0]
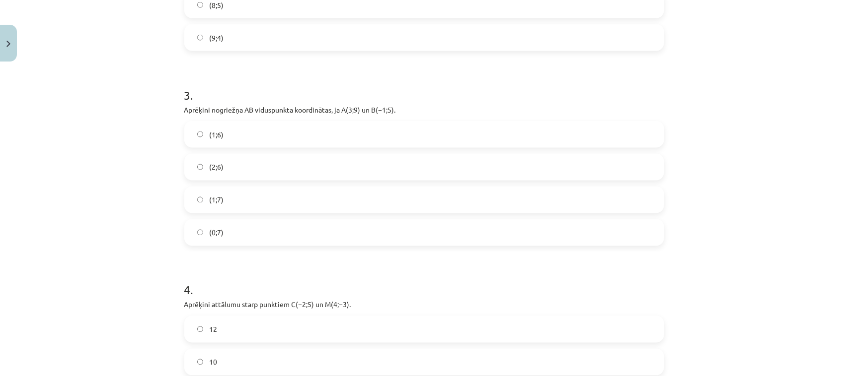
click at [231, 169] on label "(2;6)" at bounding box center [424, 167] width 478 height 25
click at [237, 239] on label "(0;7)" at bounding box center [424, 232] width 478 height 25
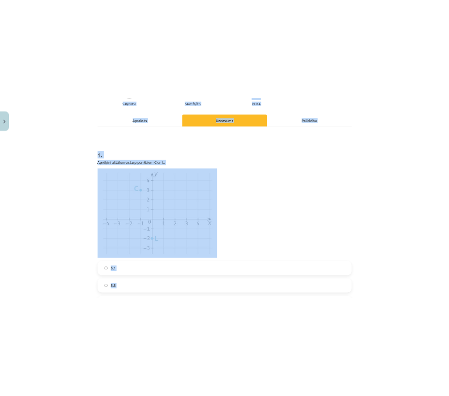
scroll to position [0, 0]
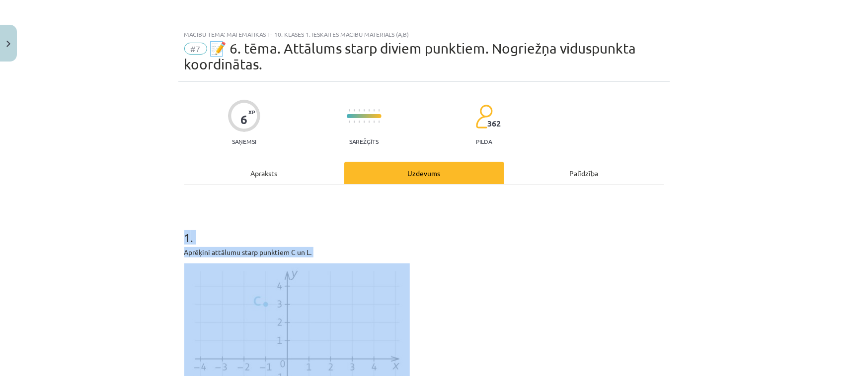
drag, startPoint x: 298, startPoint y: 292, endPoint x: 177, endPoint y: 214, distance: 144.8
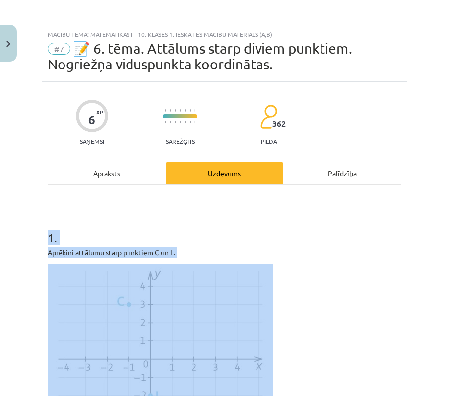
click at [344, 247] on p "Aprēķini attālumu starp punktiem C un L." at bounding box center [225, 252] width 354 height 10
click at [341, 266] on p at bounding box center [225, 348] width 354 height 169
click at [334, 279] on p at bounding box center [225, 348] width 354 height 169
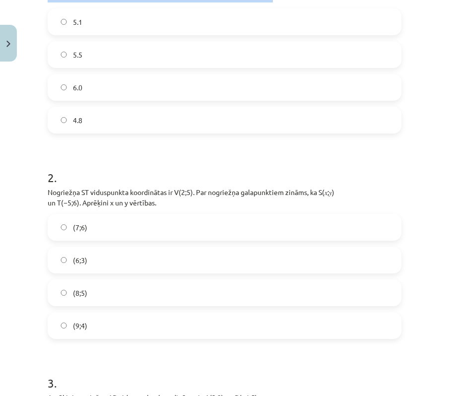
scroll to position [434, 0]
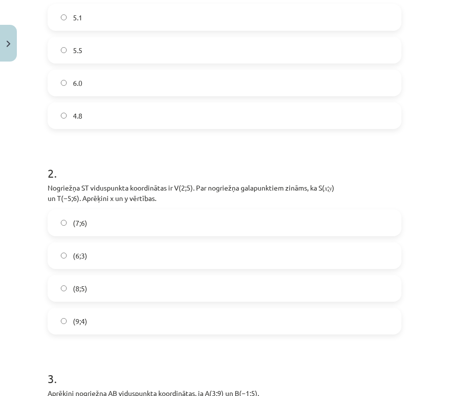
click at [100, 325] on label "(9;4)" at bounding box center [225, 321] width 352 height 25
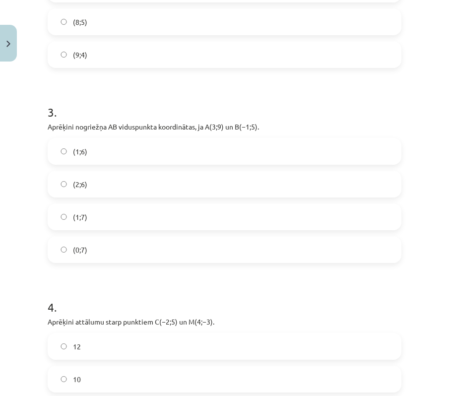
scroll to position [683, 0]
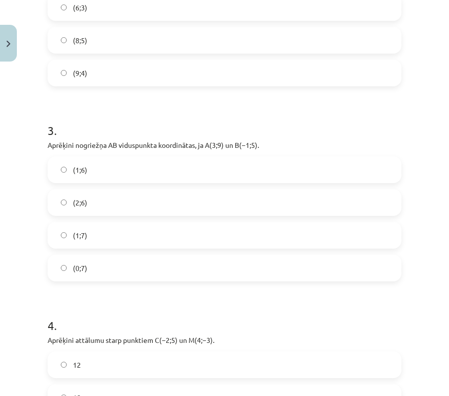
click at [149, 234] on label "(1;7)" at bounding box center [225, 235] width 352 height 25
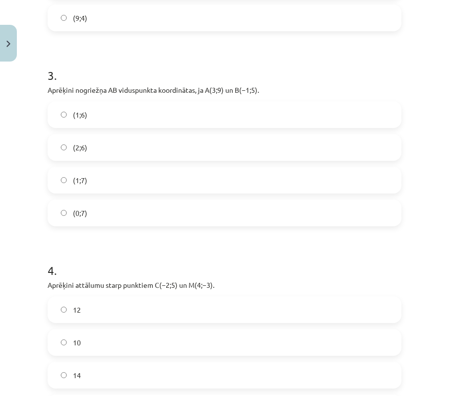
scroll to position [869, 0]
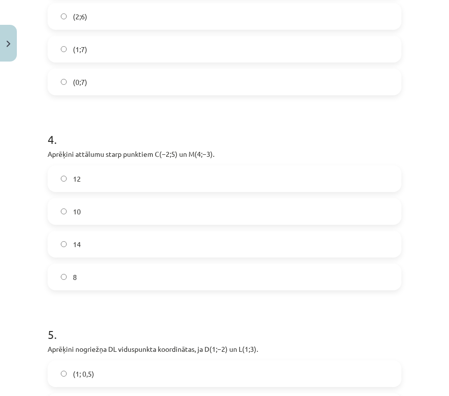
click at [84, 212] on label "10" at bounding box center [225, 211] width 352 height 25
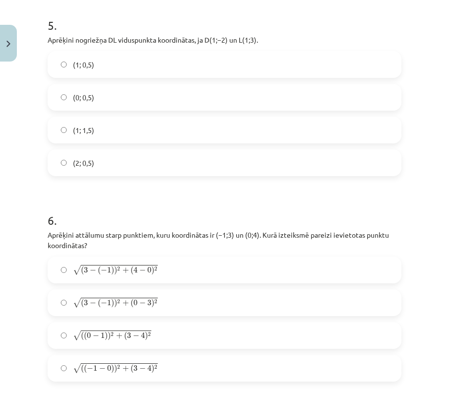
scroll to position [1117, 0]
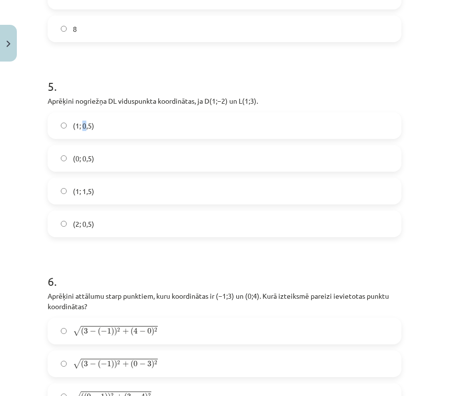
click at [84, 131] on label "(1; 0,5)" at bounding box center [225, 125] width 352 height 25
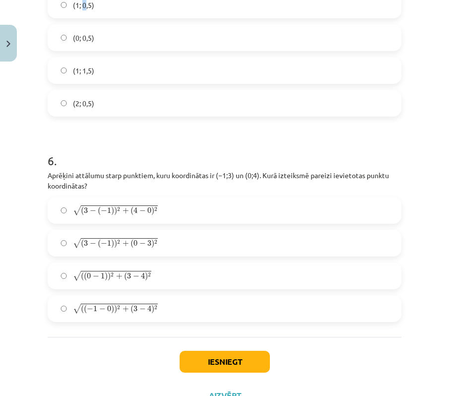
scroll to position [1216, 0]
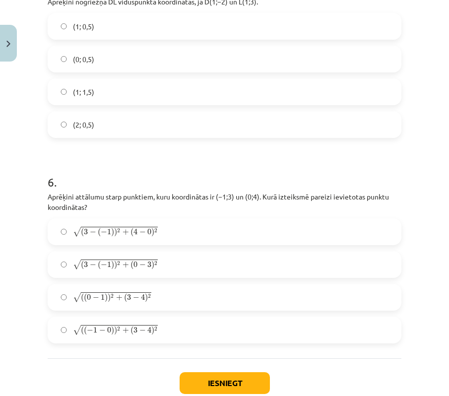
click at [152, 29] on label "(1; 0,5)" at bounding box center [225, 26] width 352 height 25
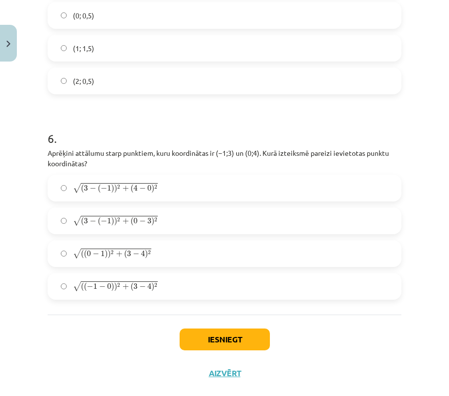
scroll to position [1279, 0]
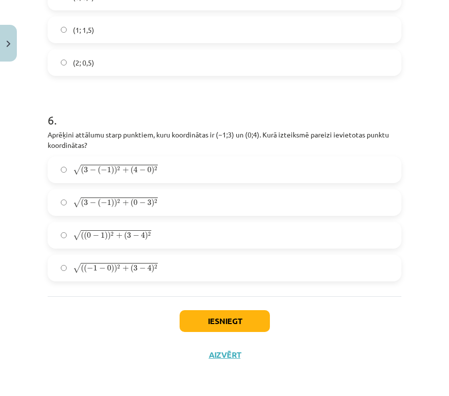
click at [108, 257] on label "√ ( ( − 1 − 0 ) ) 2 + ( 3 − 4 ) 2 ( ( − 1 − 0 ) ) 2 + ( 3 − 4 ) 2" at bounding box center [225, 268] width 352 height 25
click at [225, 318] on button "Iesniegt" at bounding box center [225, 321] width 90 height 22
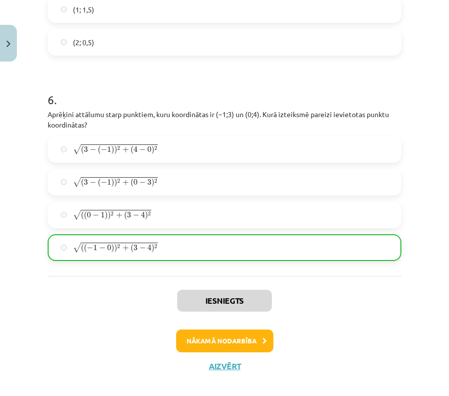
scroll to position [1310, 0]
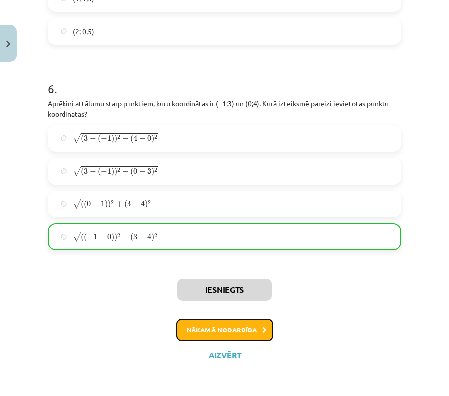
click at [229, 330] on button "Nākamā nodarbība" at bounding box center [224, 330] width 97 height 23
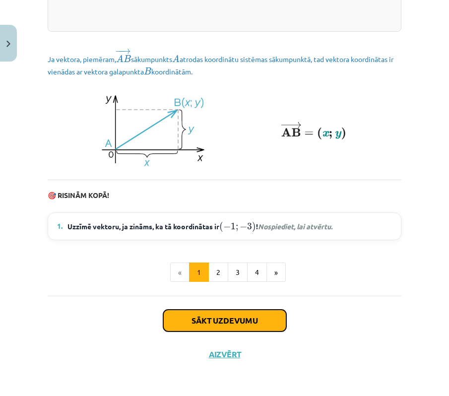
click at [214, 318] on button "Sākt uzdevumu" at bounding box center [224, 321] width 123 height 22
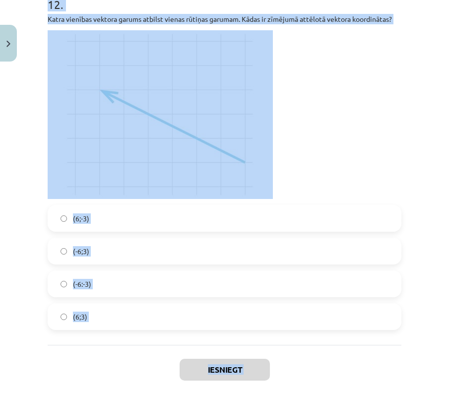
scroll to position [2993, 0]
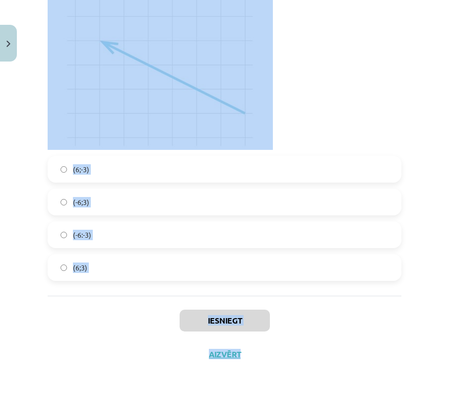
drag, startPoint x: 45, startPoint y: 169, endPoint x: 256, endPoint y: 391, distance: 305.9
click at [256, 375] on div "Mācību tēma: Matemātikas i - 10. klases 1. ieskaites mācību materiāls (a,b) #8 …" at bounding box center [224, 198] width 449 height 396
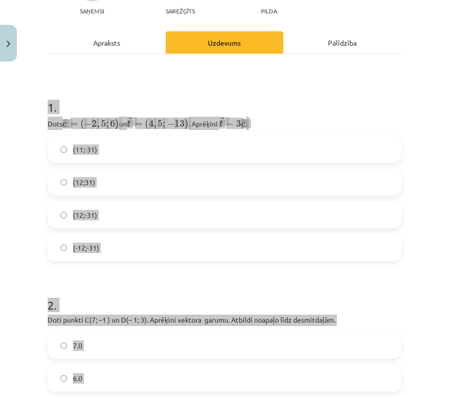
scroll to position [0, 0]
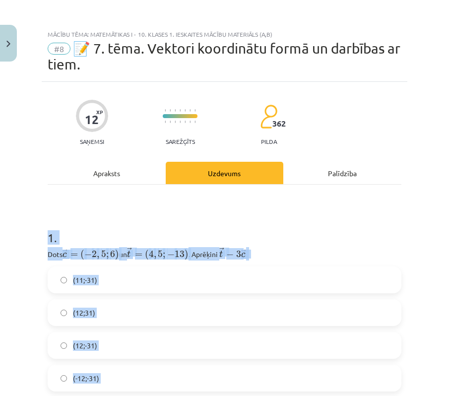
click at [332, 237] on h1 "1 ." at bounding box center [225, 229] width 354 height 31
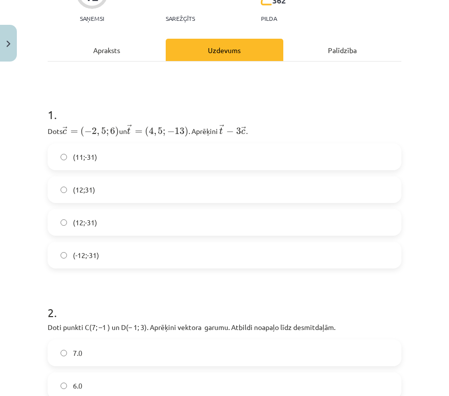
scroll to position [124, 0]
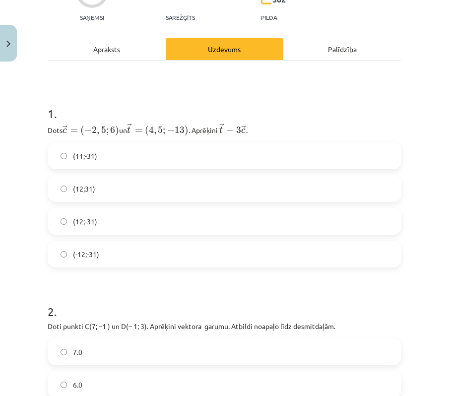
click at [107, 219] on label "(12;-31)" at bounding box center [225, 221] width 352 height 25
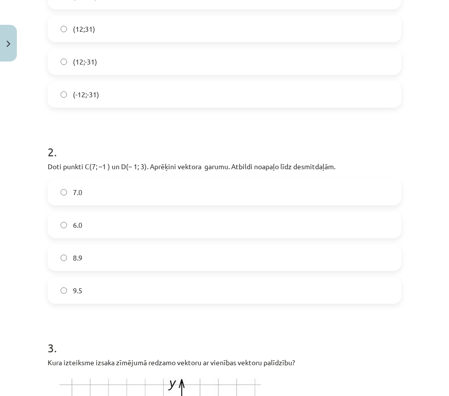
scroll to position [310, 0]
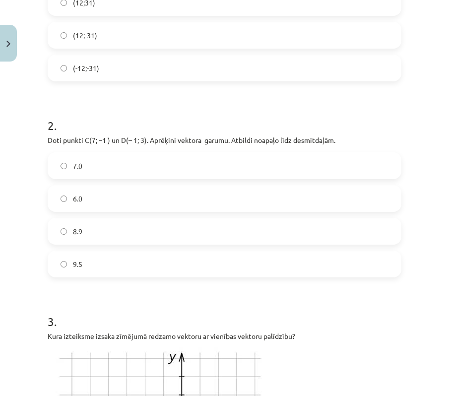
click at [87, 235] on label "8.9" at bounding box center [225, 231] width 352 height 25
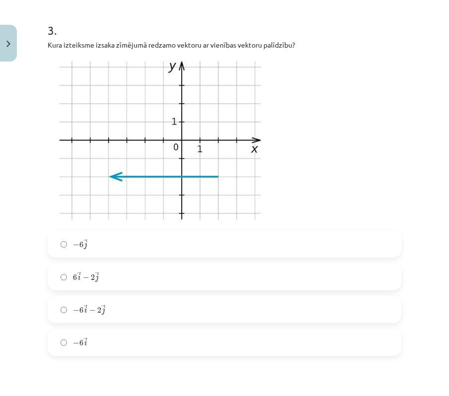
scroll to position [621, 0]
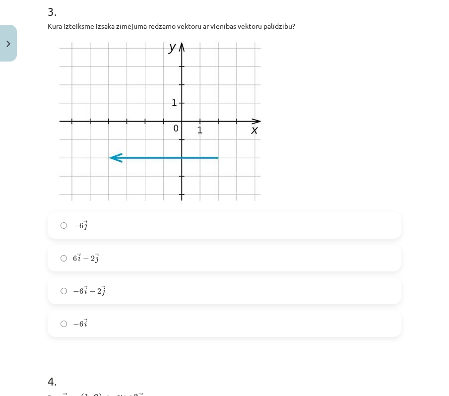
click at [111, 256] on label "6 → i − 2 → j 6 i → − 2 j →" at bounding box center [225, 258] width 352 height 25
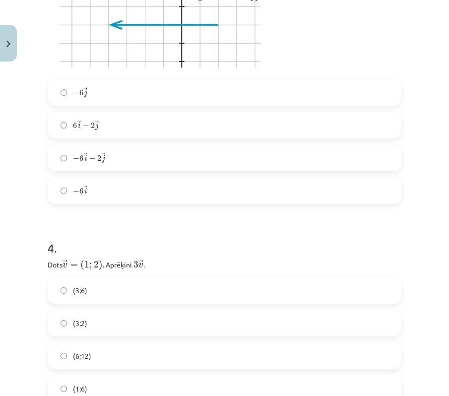
scroll to position [869, 0]
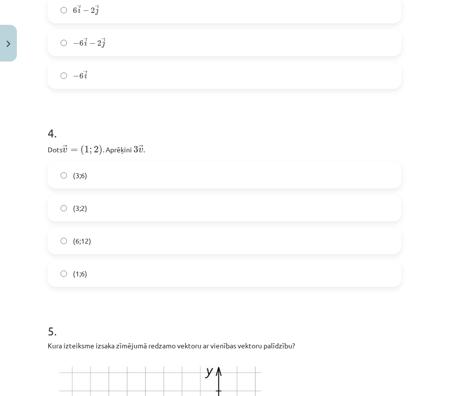
click at [87, 163] on label "(3;6)" at bounding box center [225, 175] width 352 height 25
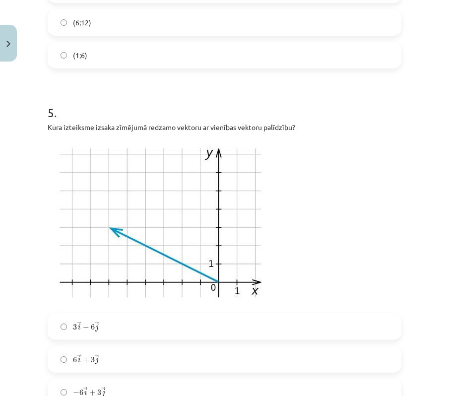
scroll to position [1179, 0]
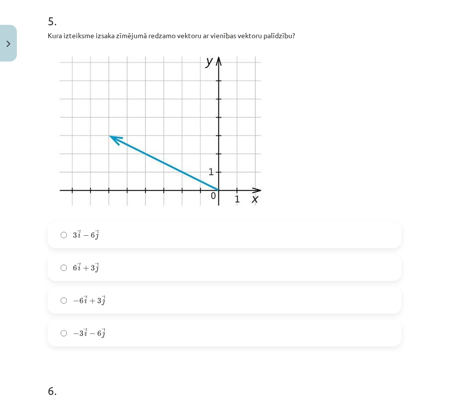
click at [104, 237] on label "3 → i − 6 → j 3 i → − 6 j →" at bounding box center [225, 234] width 352 height 25
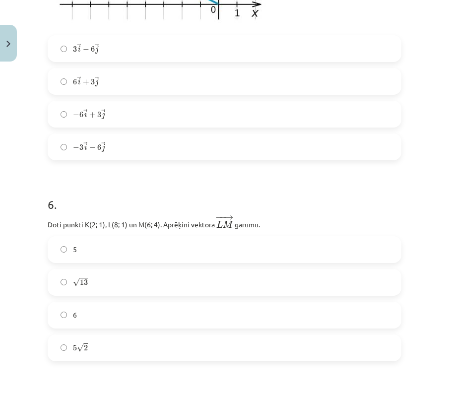
scroll to position [1428, 0]
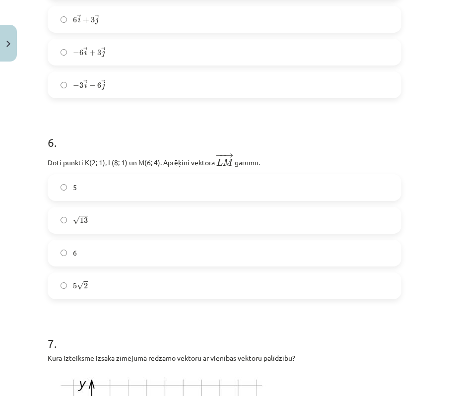
click at [117, 211] on label "√ 13 13" at bounding box center [225, 220] width 352 height 25
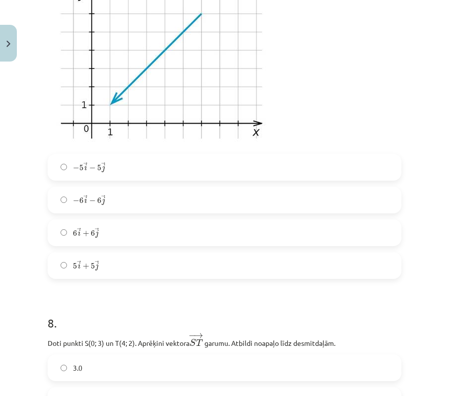
scroll to position [1862, 0]
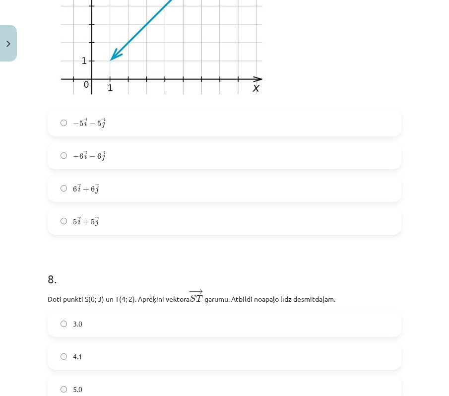
click at [117, 214] on label "5 → i + 5 → j 5 i → + 5 j →" at bounding box center [225, 221] width 352 height 25
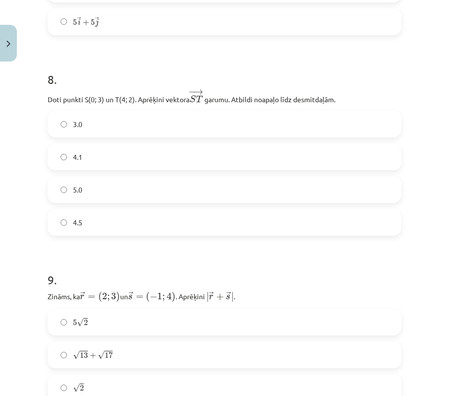
scroll to position [2110, 0]
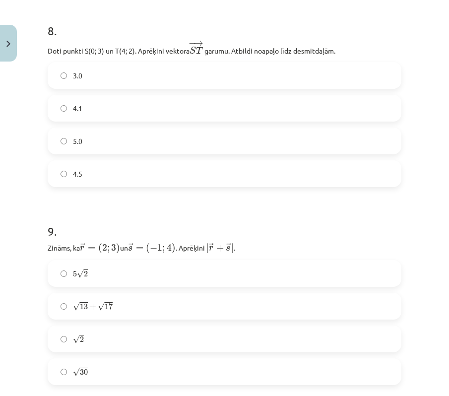
click at [73, 99] on label "4.1" at bounding box center [225, 108] width 352 height 25
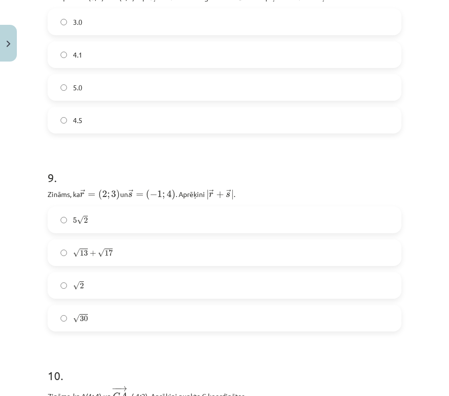
scroll to position [2234, 0]
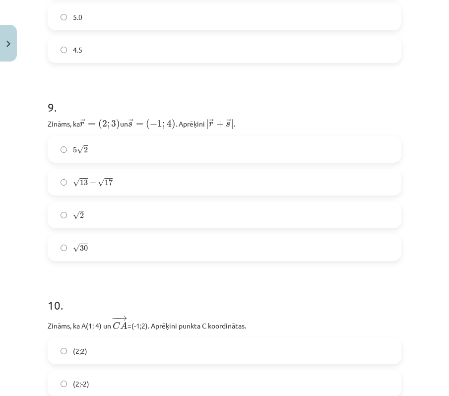
click at [90, 162] on div "5 √ 2 5 2 √ 13 + √ 17 13 + 17 √ 2 2 √ 30 30" at bounding box center [225, 198] width 354 height 125
click at [94, 154] on label "5 √ 2 5 2" at bounding box center [225, 149] width 352 height 25
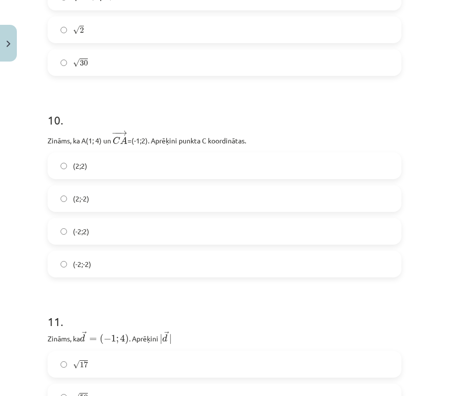
scroll to position [2421, 0]
click at [103, 165] on label "(2;2)" at bounding box center [225, 164] width 352 height 25
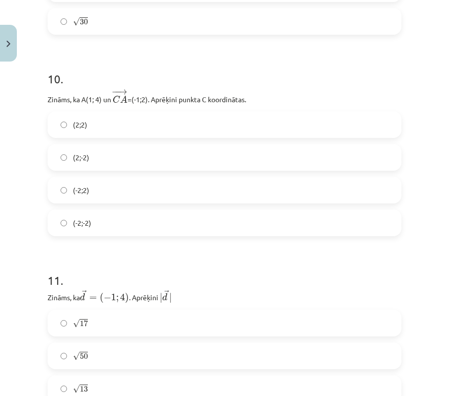
scroll to position [2483, 0]
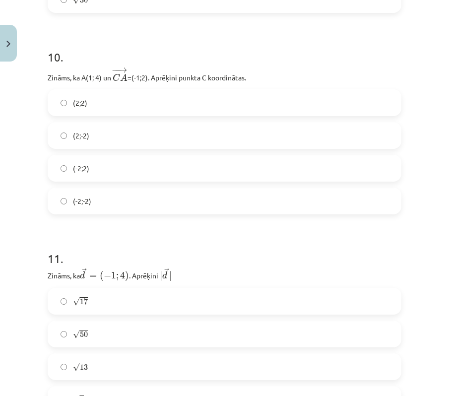
click at [107, 141] on label "(2;-2)" at bounding box center [225, 135] width 352 height 25
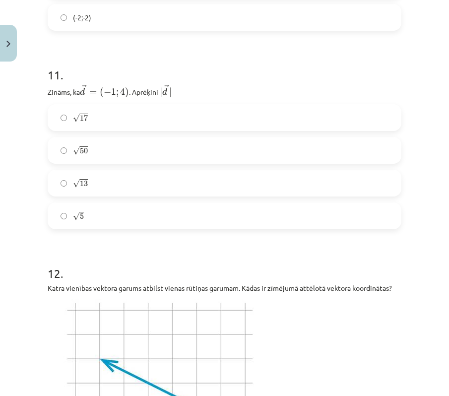
scroll to position [2669, 0]
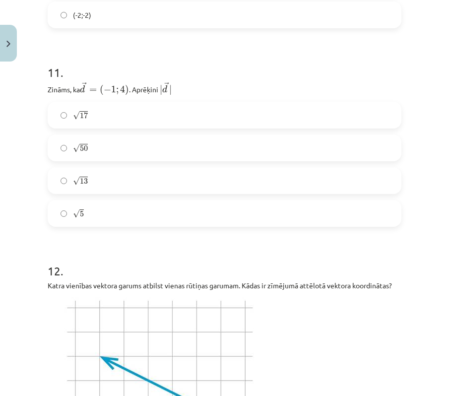
click at [120, 117] on label "√ 17 17" at bounding box center [225, 115] width 352 height 25
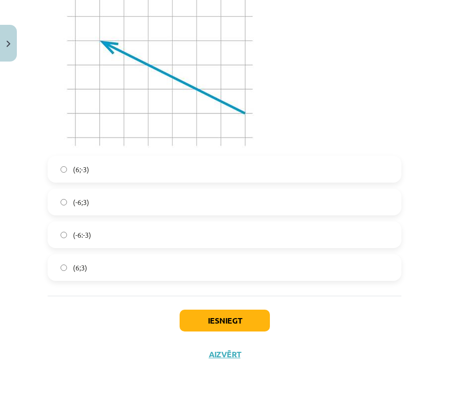
scroll to position [2993, 0]
click at [101, 170] on label "(6;-3)" at bounding box center [225, 169] width 352 height 25
click at [213, 302] on div "Iesniegt Aizvērt" at bounding box center [225, 331] width 354 height 70
click at [228, 329] on button "Iesniegt" at bounding box center [225, 321] width 90 height 22
drag, startPoint x: 412, startPoint y: 316, endPoint x: 326, endPoint y: 73, distance: 258.0
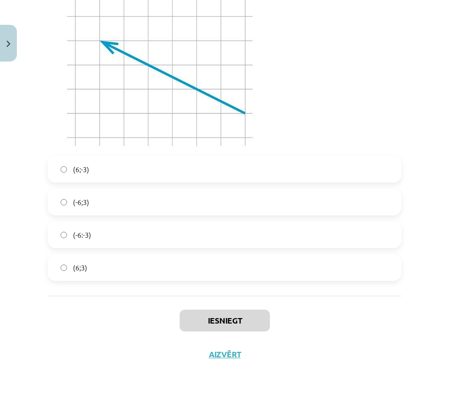
drag, startPoint x: 326, startPoint y: 73, endPoint x: 326, endPoint y: -32, distance: 105.3
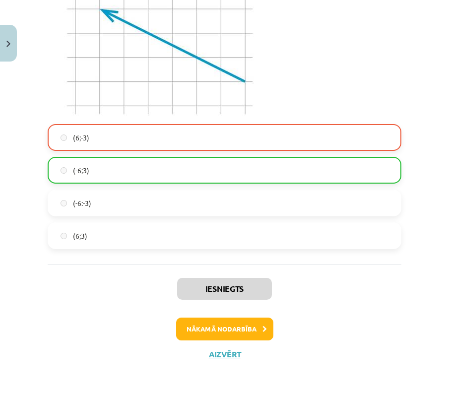
scroll to position [3025, 0]
click at [226, 333] on button "Nākamā nodarbība" at bounding box center [224, 329] width 97 height 23
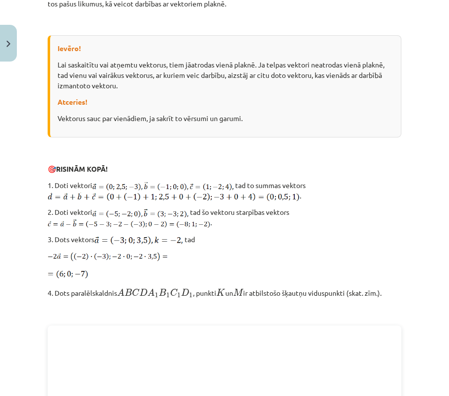
scroll to position [1341, 0]
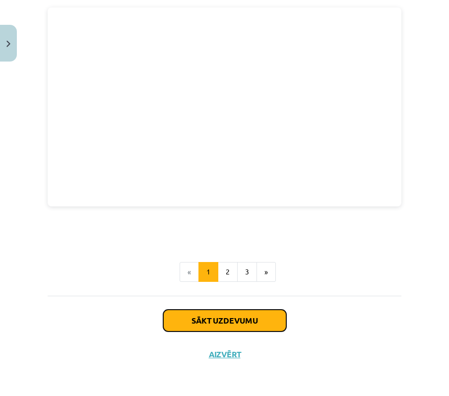
click at [221, 314] on button "Sākt uzdevumu" at bounding box center [224, 321] width 123 height 22
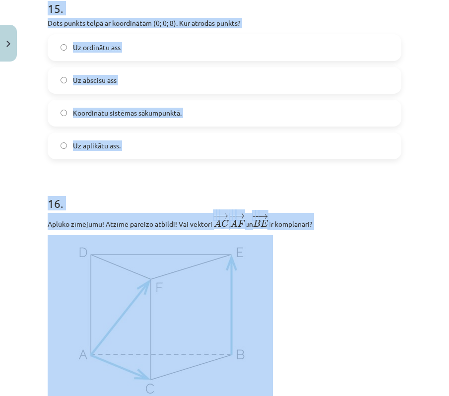
scroll to position [4372, 0]
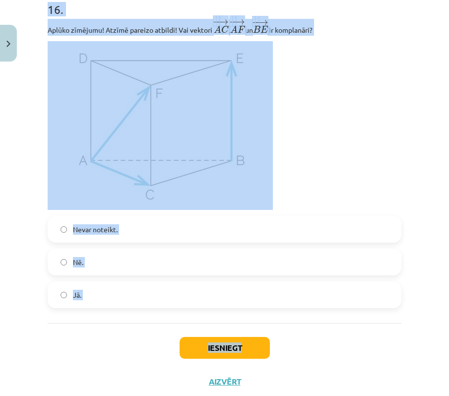
drag, startPoint x: 33, startPoint y: 140, endPoint x: 350, endPoint y: 353, distance: 381.5
click at [350, 353] on div "Mācību tēma: Matemātikas i - 10. klases 1. ieskaites mācību materiāls (a,b) #9 …" at bounding box center [224, 198] width 449 height 396
drag, startPoint x: 393, startPoint y: 185, endPoint x: 357, endPoint y: 3, distance: 185.1
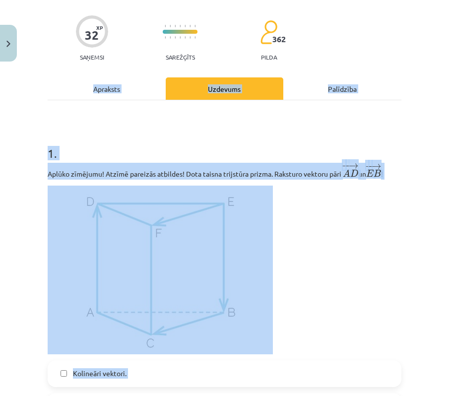
scroll to position [186, 0]
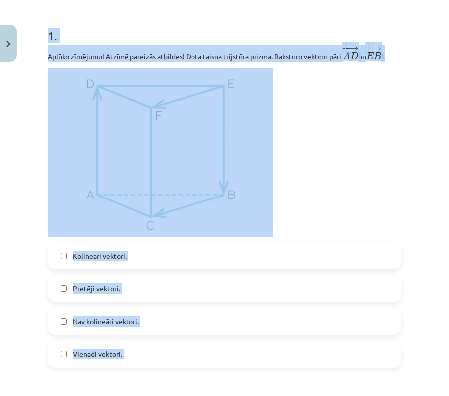
click at [400, 163] on div "Mācību tēma: Matemātikas i - 10. klases 1. ieskaites mācību materiāls (a,b) #9 …" at bounding box center [224, 198] width 449 height 396
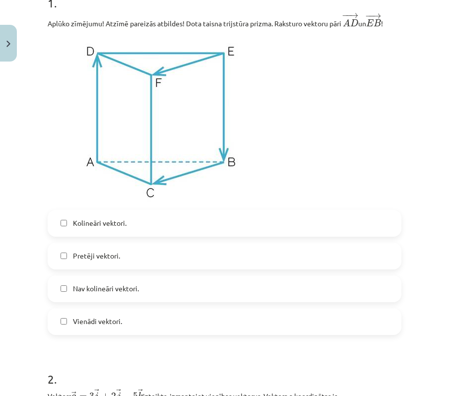
scroll to position [248, 0]
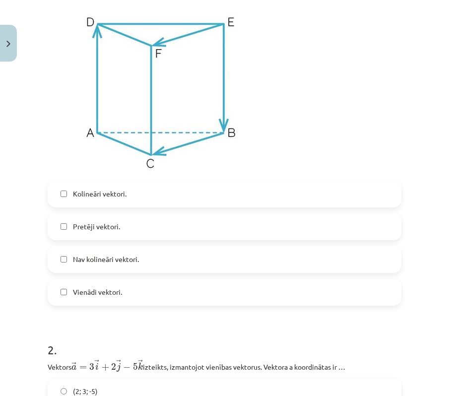
click at [108, 292] on span "Vienādi vektori." at bounding box center [97, 292] width 49 height 10
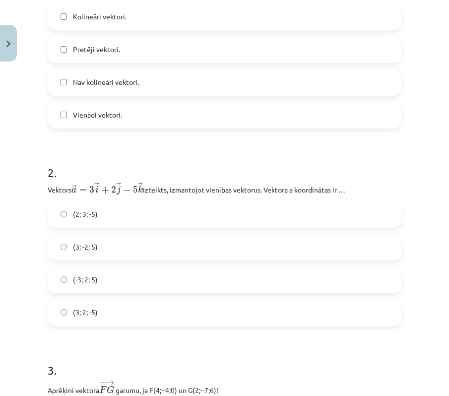
scroll to position [497, 0]
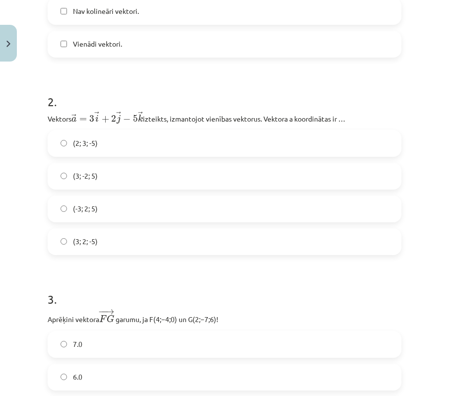
click at [127, 179] on label "(3; -2; 5)" at bounding box center [225, 176] width 352 height 25
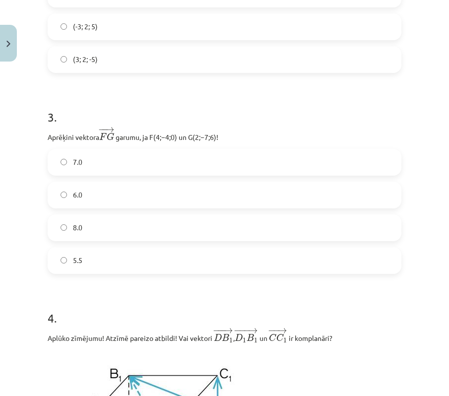
scroll to position [683, 0]
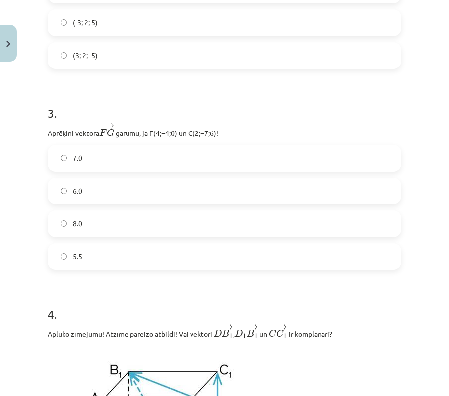
click at [85, 166] on label "7.0" at bounding box center [225, 158] width 352 height 25
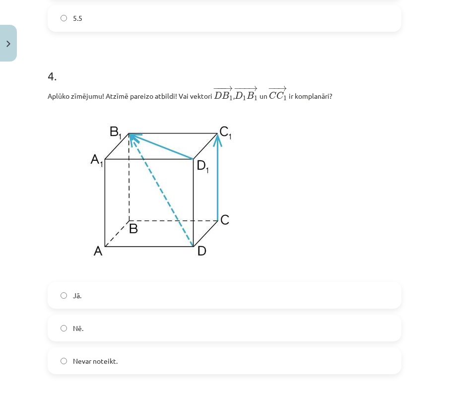
scroll to position [931, 0]
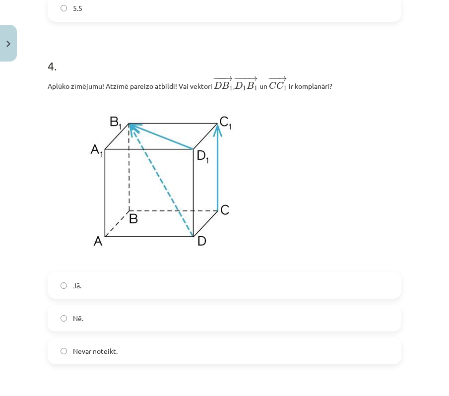
drag, startPoint x: 76, startPoint y: 281, endPoint x: 84, endPoint y: 272, distance: 12.3
click at [77, 281] on label "Jā." at bounding box center [225, 285] width 352 height 25
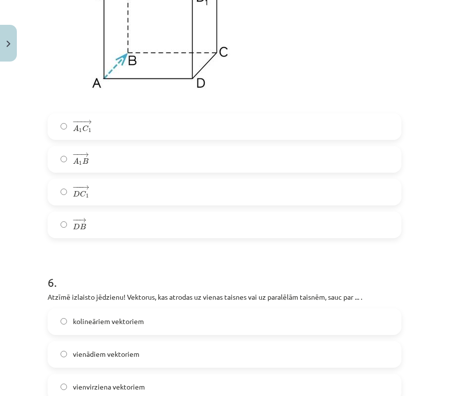
scroll to position [1490, 0]
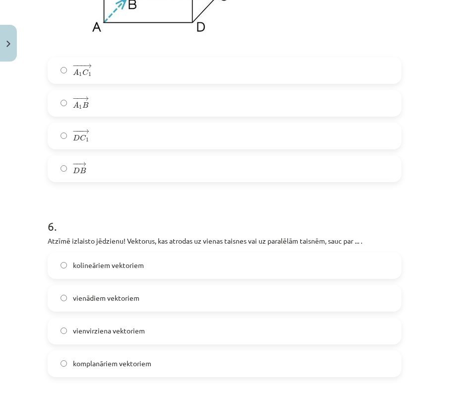
click at [93, 75] on label "− −− → A 1 C 1 A 1 C 1 →" at bounding box center [225, 70] width 352 height 25
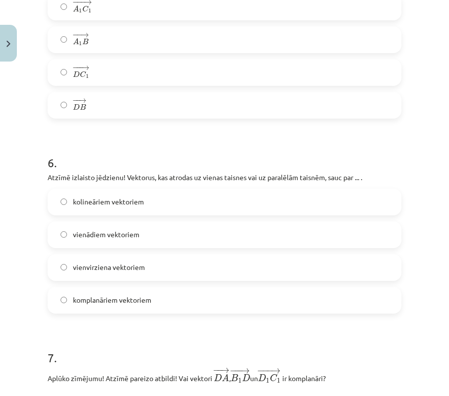
scroll to position [1738, 0]
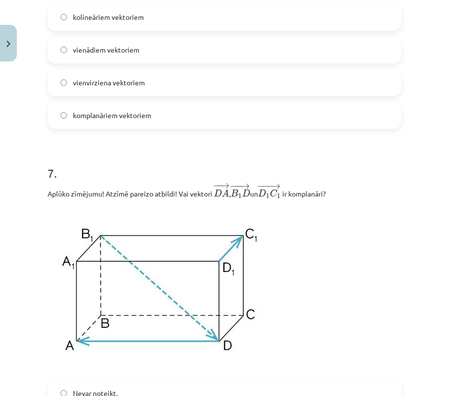
click at [145, 22] on label "kolineāriem vektoriem" at bounding box center [225, 17] width 352 height 25
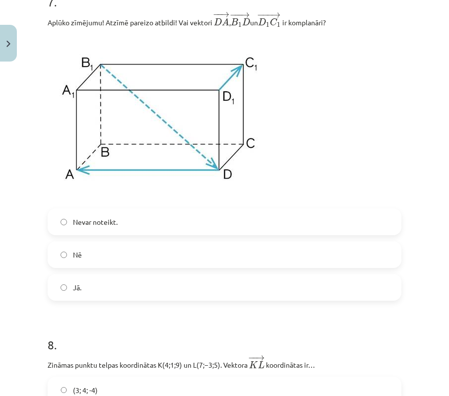
scroll to position [1924, 0]
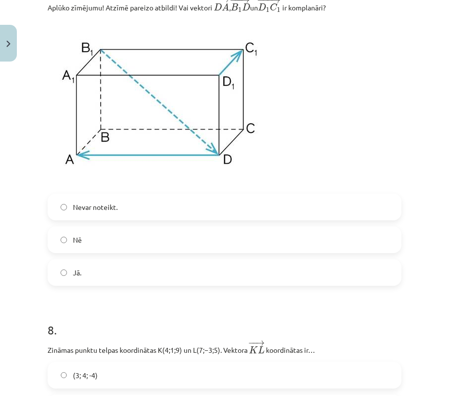
click at [93, 250] on label "Nē" at bounding box center [225, 239] width 352 height 25
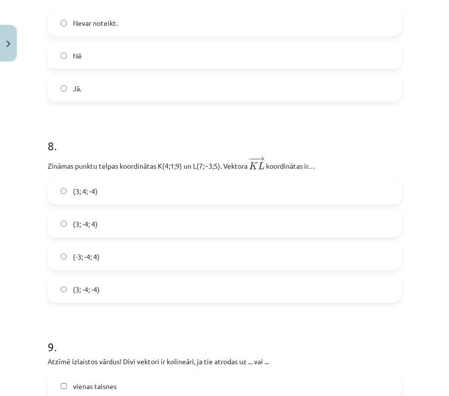
scroll to position [2110, 0]
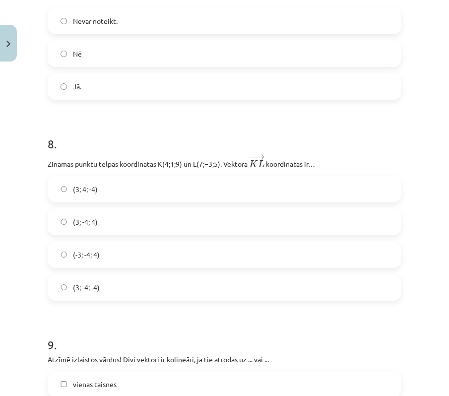
click at [95, 227] on span "(3; -4; 4)" at bounding box center [85, 222] width 25 height 10
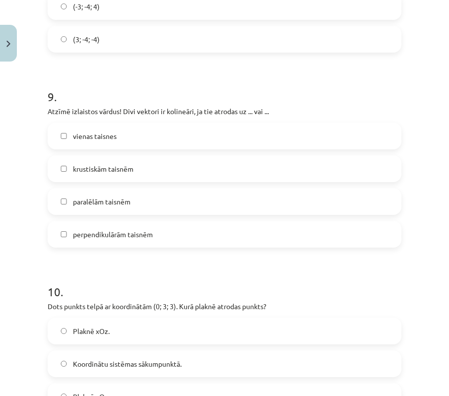
scroll to position [2421, 0]
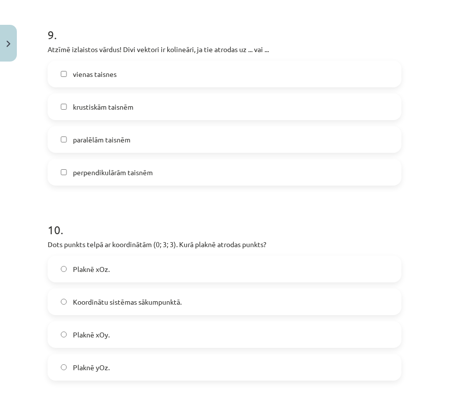
click at [85, 85] on label "vienas taisnes" at bounding box center [225, 74] width 352 height 25
click at [85, 137] on label "paralēlām taisnēm" at bounding box center [225, 139] width 352 height 25
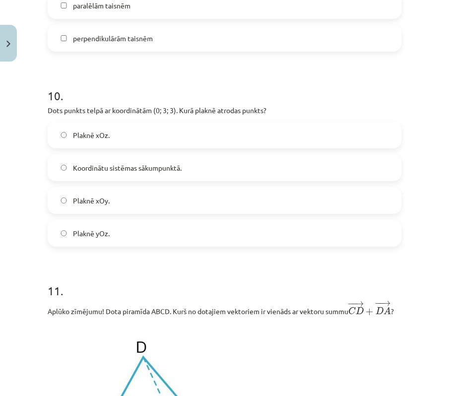
scroll to position [2607, 0]
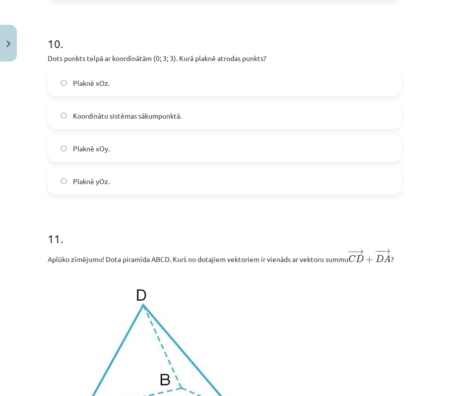
click at [152, 84] on label "Plaknē xOz." at bounding box center [225, 83] width 352 height 25
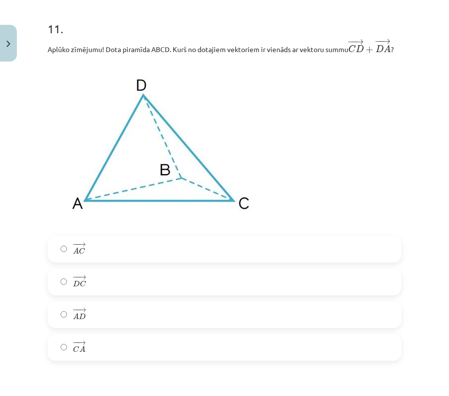
scroll to position [2855, 0]
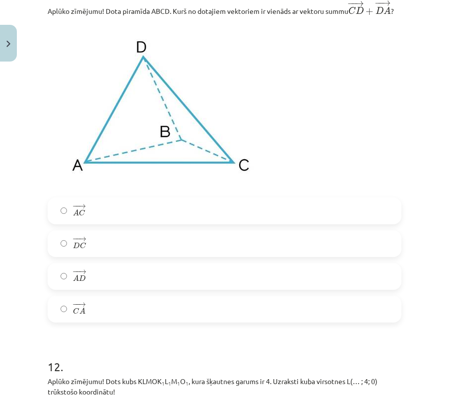
click at [84, 307] on span "→" at bounding box center [82, 304] width 8 height 4
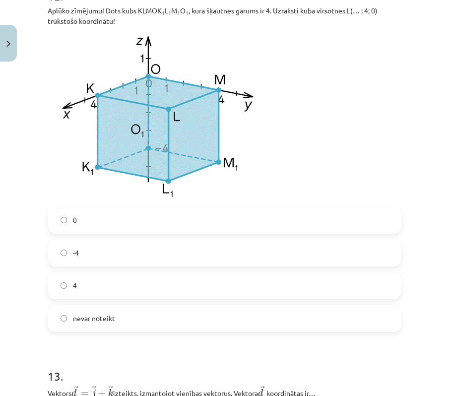
scroll to position [3227, 0]
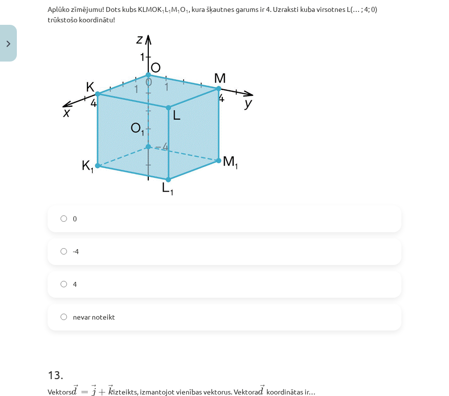
click at [85, 231] on label "0" at bounding box center [225, 219] width 352 height 25
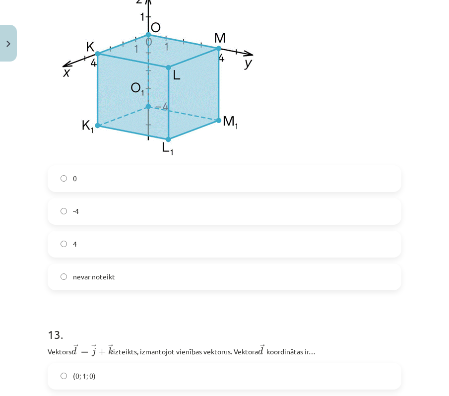
scroll to position [3289, 0]
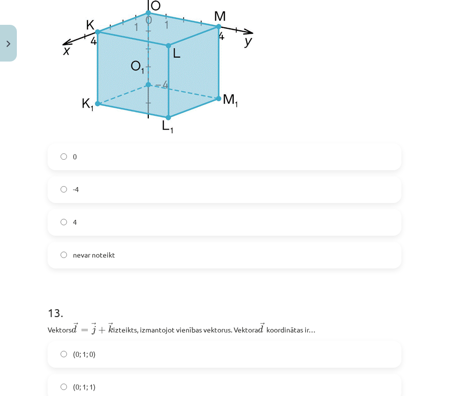
click at [100, 201] on label "-4" at bounding box center [225, 189] width 352 height 25
click at [90, 234] on label "4" at bounding box center [225, 222] width 352 height 25
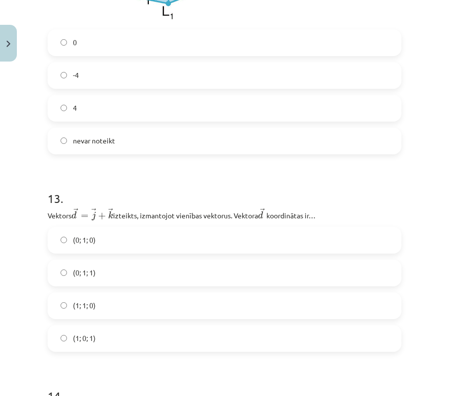
scroll to position [3414, 0]
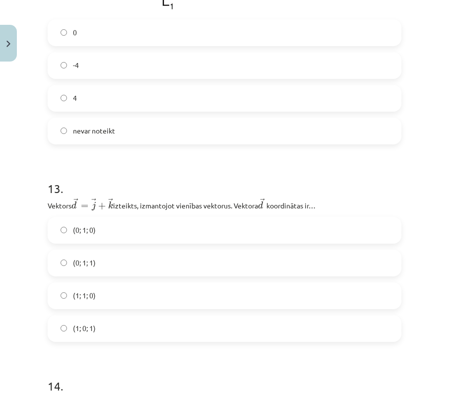
click at [123, 276] on label "(0; 1; 1)" at bounding box center [225, 263] width 352 height 25
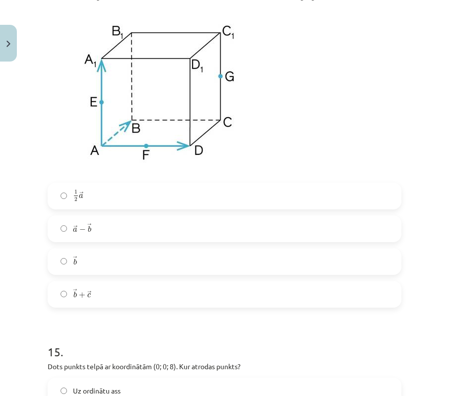
scroll to position [3910, 0]
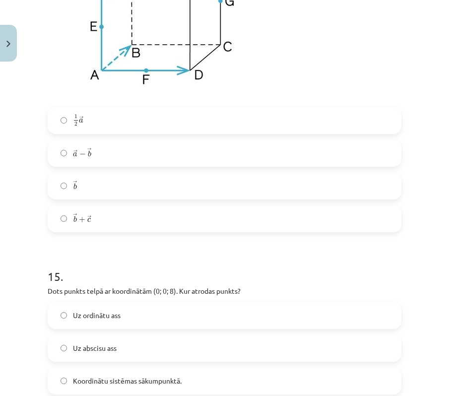
click at [121, 166] on label "→ a − → b a → − b →" at bounding box center [225, 153] width 352 height 25
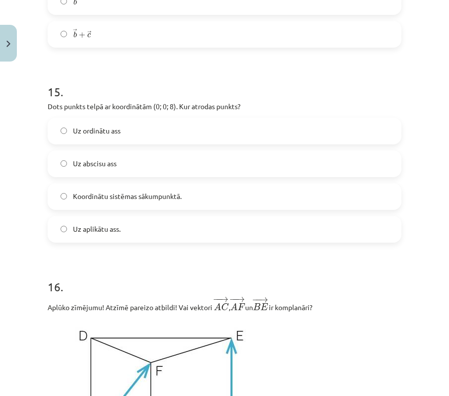
scroll to position [4158, 0]
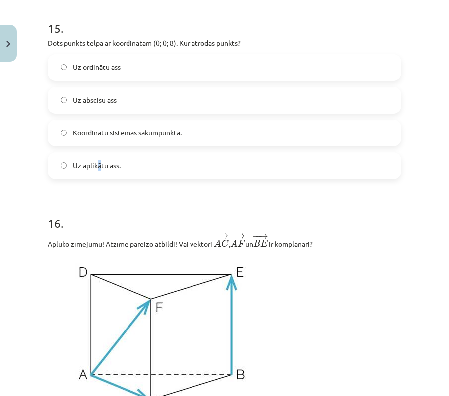
click at [98, 171] on span "Uz aplikātu ass." at bounding box center [97, 165] width 48 height 10
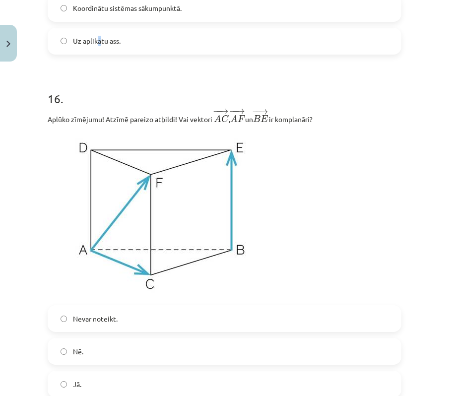
scroll to position [4283, 0]
click at [153, 54] on label "Uz aplikātu ass." at bounding box center [225, 41] width 352 height 25
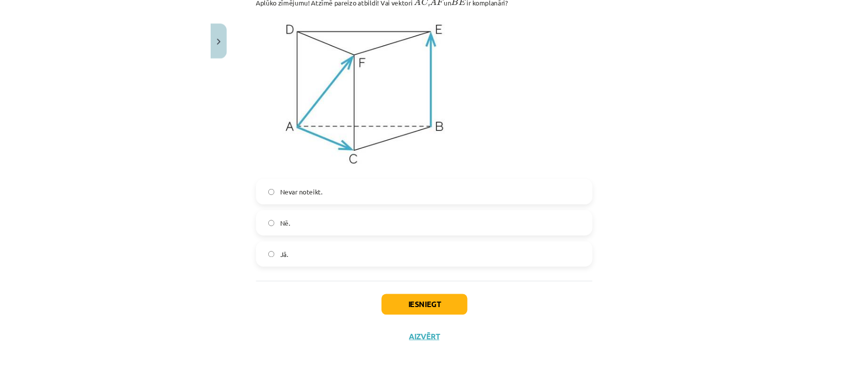
scroll to position [4407, 0]
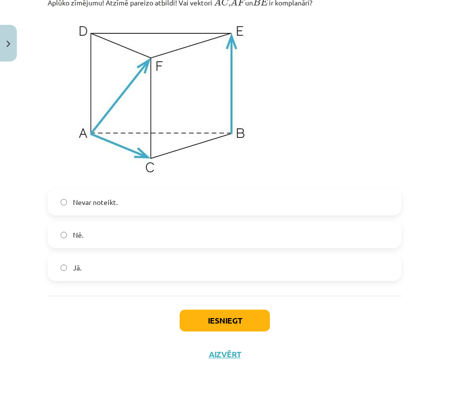
click at [95, 280] on label "Jā." at bounding box center [225, 267] width 352 height 25
click at [205, 332] on button "Iesniegt" at bounding box center [225, 321] width 90 height 22
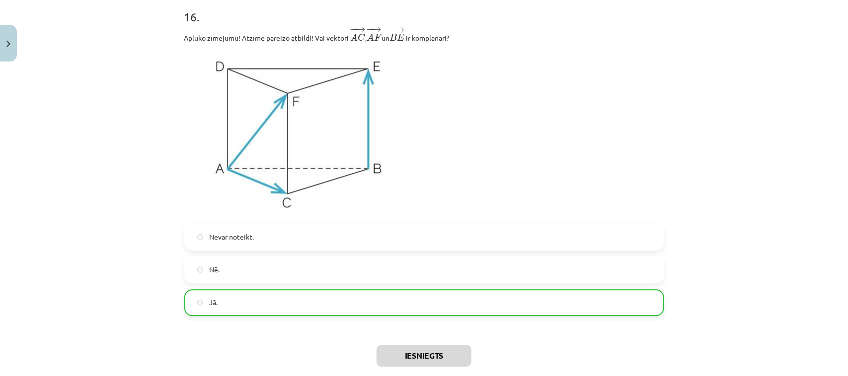
scroll to position [4454, 0]
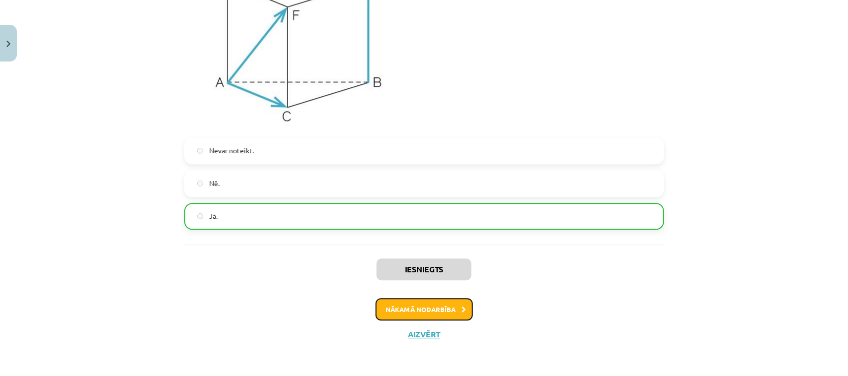
click at [415, 306] on button "Nākamā nodarbība" at bounding box center [423, 309] width 97 height 23
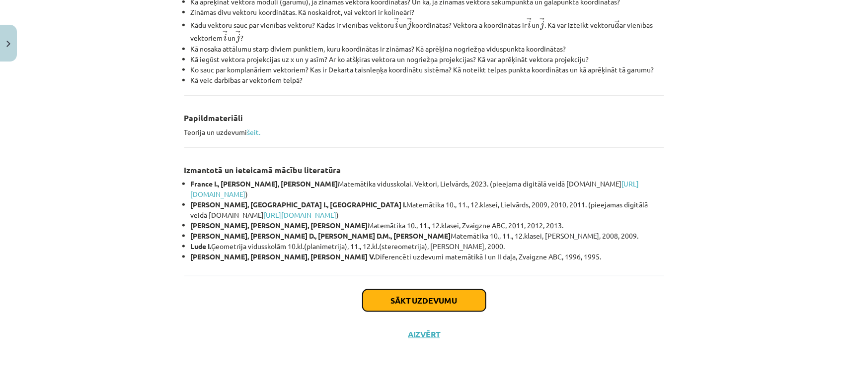
click at [412, 297] on button "Sākt uzdevumu" at bounding box center [423, 301] width 123 height 22
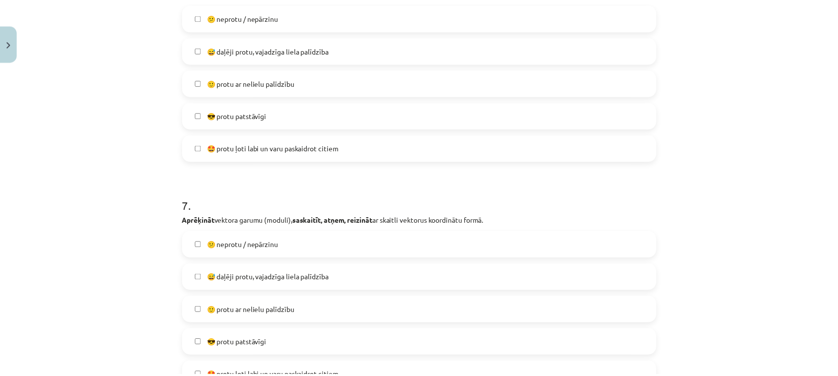
scroll to position [1840, 0]
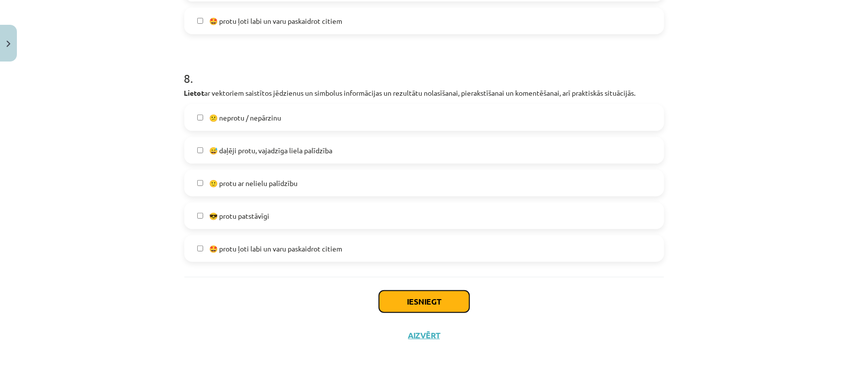
click at [397, 297] on button "Iesniegt" at bounding box center [424, 302] width 90 height 22
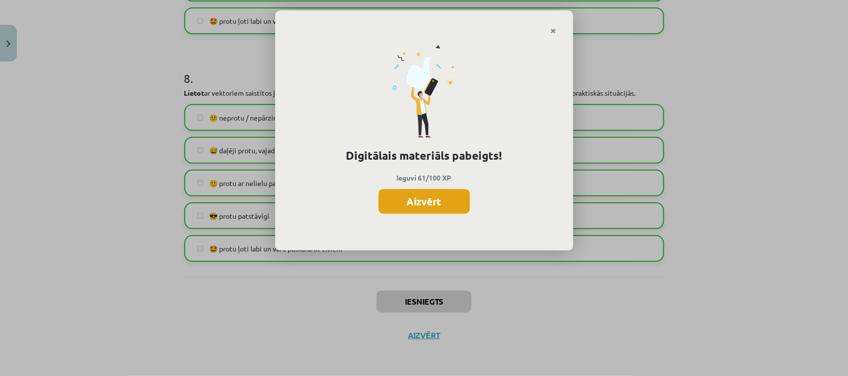
click at [449, 200] on button "Aizvērt" at bounding box center [423, 201] width 91 height 25
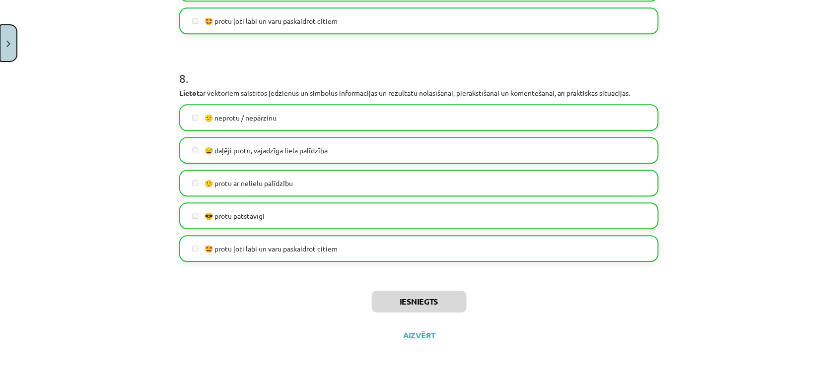
click at [2, 40] on button "Close" at bounding box center [8, 43] width 17 height 37
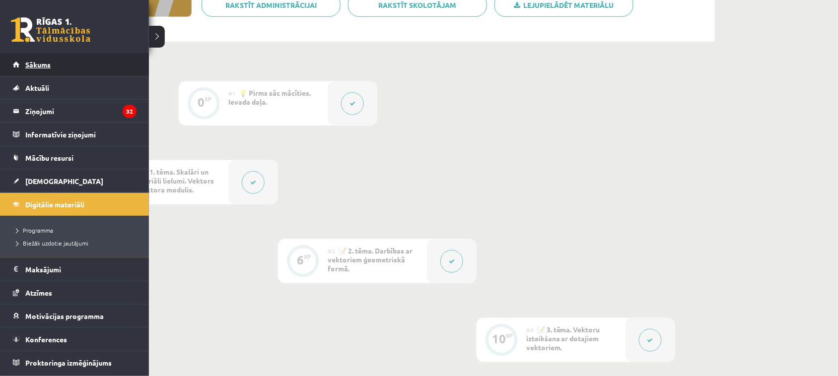
click at [20, 66] on link "Sākums" at bounding box center [75, 64] width 124 height 23
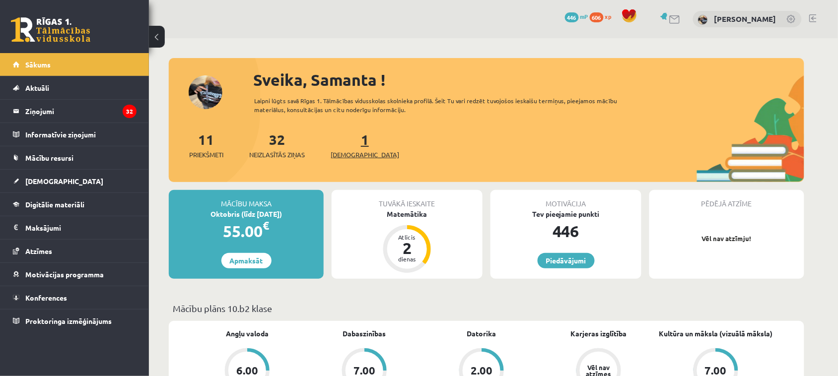
click at [357, 154] on span "[DEMOGRAPHIC_DATA]" at bounding box center [365, 155] width 69 height 10
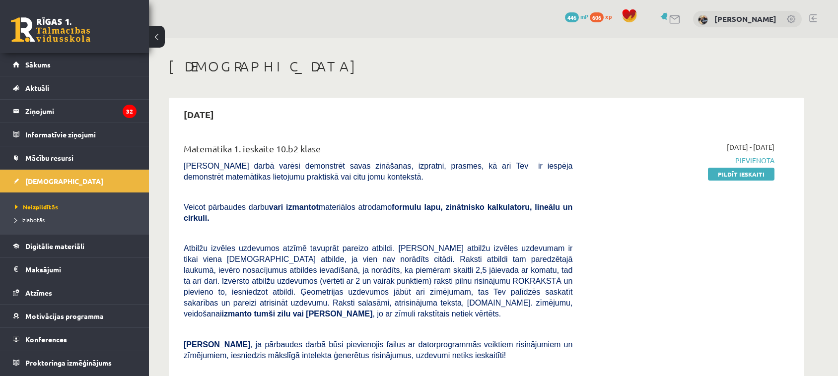
click at [718, 172] on link "Pildīt ieskaiti" at bounding box center [741, 174] width 67 height 13
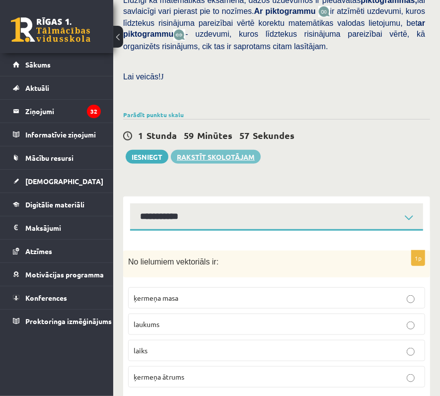
scroll to position [341, 0]
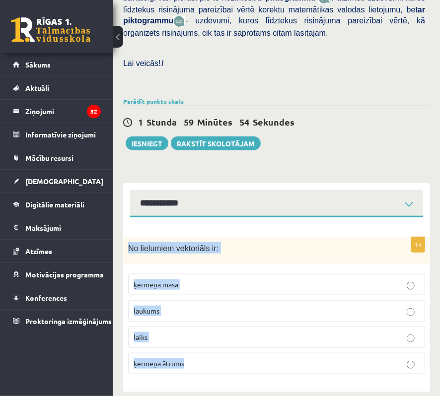
drag, startPoint x: 125, startPoint y: 214, endPoint x: 248, endPoint y: 394, distance: 217.9
click at [248, 376] on div "Matemātika 1. ieskaite 10.b2 klase , [PERSON_NAME] (10.b2 klase) [PERSON_NAME] …" at bounding box center [276, 52] width 327 height 710
click at [189, 280] on p "ķermeņa masa" at bounding box center [277, 285] width 286 height 10
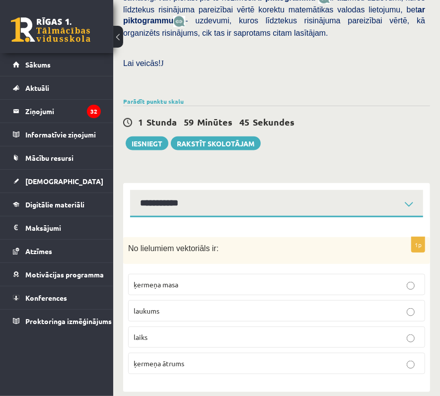
click at [201, 358] on p "ķermeņa ātrums" at bounding box center [277, 363] width 286 height 10
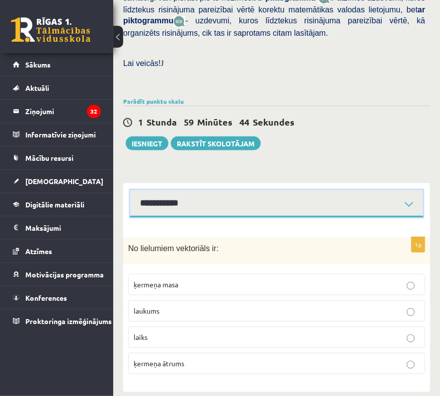
click at [180, 192] on select "**********" at bounding box center [276, 203] width 293 height 27
click at [130, 190] on select "**********" at bounding box center [276, 203] width 293 height 27
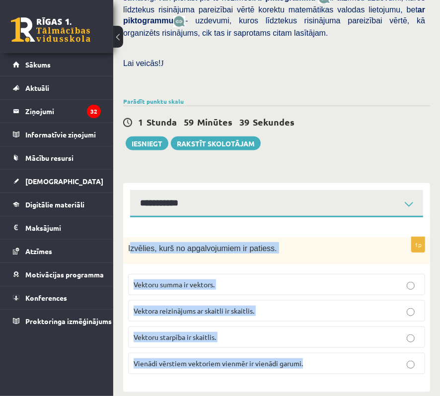
drag, startPoint x: 130, startPoint y: 223, endPoint x: 421, endPoint y: 393, distance: 336.6
click at [421, 376] on div "Matemātika 1. ieskaite 10.b2 klase , [PERSON_NAME] (10.b2 klase) [PERSON_NAME] …" at bounding box center [276, 52] width 327 height 710
drag, startPoint x: 125, startPoint y: 231, endPoint x: 310, endPoint y: 321, distance: 205.9
click at [421, 376] on div "Matemātika 1. ieskaite 10.b2 klase , [PERSON_NAME] (10.b2 klase) [PERSON_NAME] …" at bounding box center [276, 52] width 327 height 710
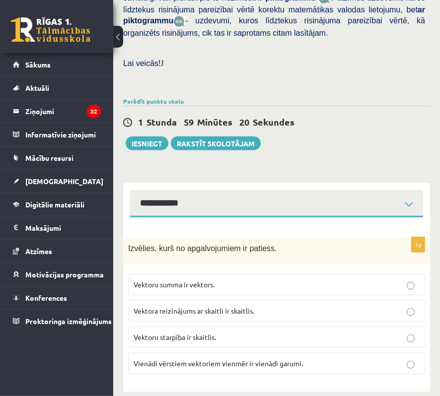
click at [361, 150] on div "Matemātika 1. ieskaite 10.b2 klase , [PERSON_NAME] (10.b2 klase) [PERSON_NAME] …" at bounding box center [276, 52] width 327 height 710
click at [169, 280] on span "Vektoru summa ir vektors." at bounding box center [174, 284] width 81 height 9
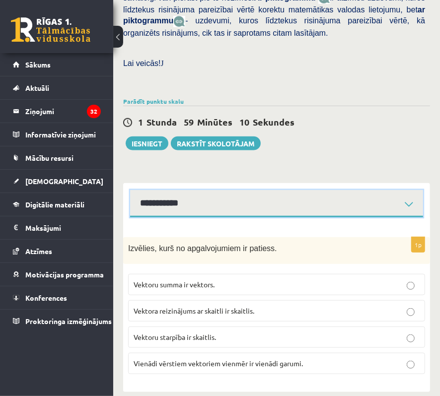
click at [187, 195] on select "**********" at bounding box center [276, 203] width 293 height 27
select select "**********"
click at [130, 190] on select "**********" at bounding box center [276, 203] width 293 height 27
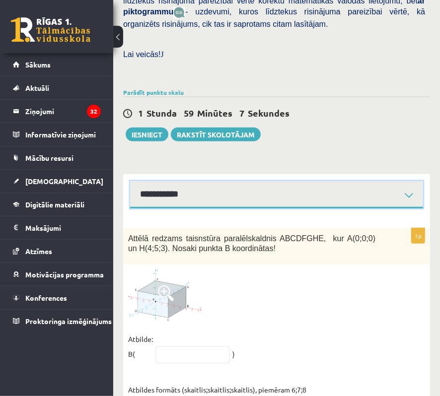
scroll to position [369, 0]
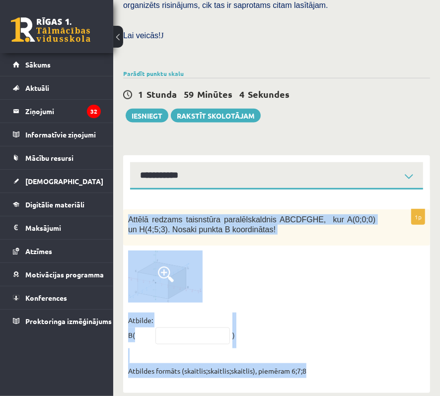
drag, startPoint x: 147, startPoint y: 213, endPoint x: 308, endPoint y: 354, distance: 213.6
click at [321, 372] on div "1p Attēlā redzams taisnstūra paralēlskaldnis ABCDFGHE, kur A(0;0;0) un H(4;5;3)…" at bounding box center [276, 292] width 307 height 204
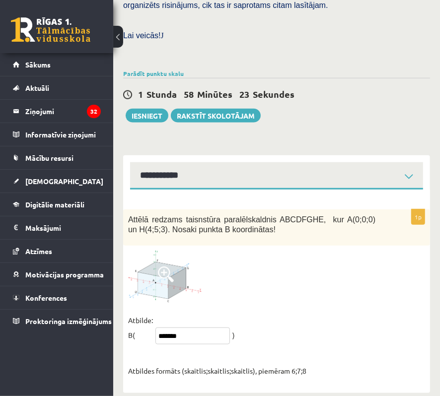
type input "*******"
click at [225, 276] on div at bounding box center [276, 277] width 297 height 52
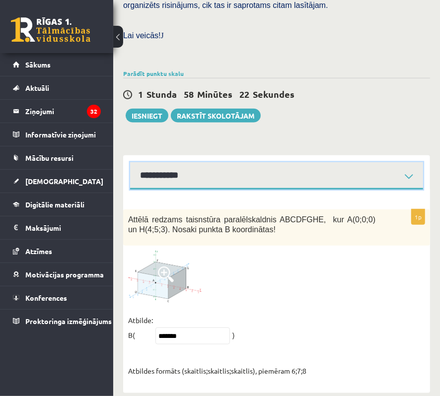
click at [174, 164] on select "**********" at bounding box center [276, 175] width 293 height 27
click at [130, 162] on select "**********" at bounding box center [276, 175] width 293 height 27
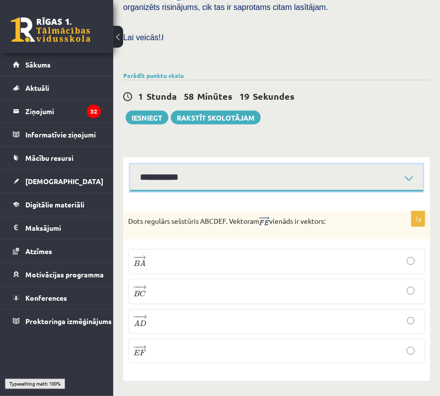
scroll to position [357, 0]
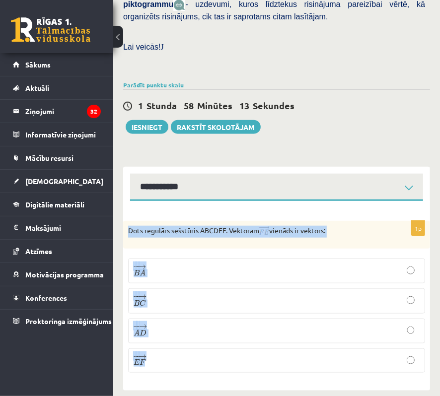
drag, startPoint x: 122, startPoint y: 216, endPoint x: 214, endPoint y: 351, distance: 162.9
click at [214, 351] on div "Matemātika 1. ieskaite 10.b2 klase , [PERSON_NAME] (10.b2 klase) [PERSON_NAME] …" at bounding box center [276, 43] width 327 height 725
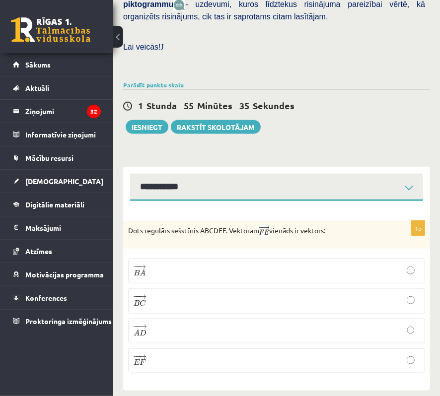
click at [169, 354] on p "− − → E F E F →" at bounding box center [277, 360] width 286 height 13
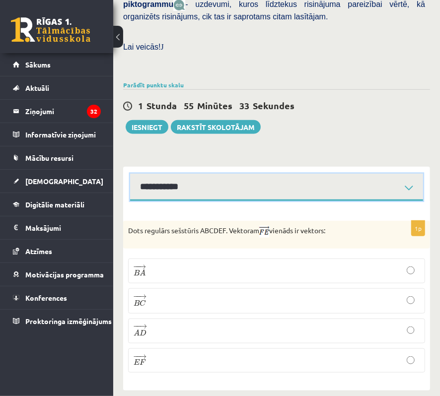
click at [174, 175] on select "**********" at bounding box center [276, 187] width 293 height 27
click at [130, 174] on select "**********" at bounding box center [276, 187] width 293 height 27
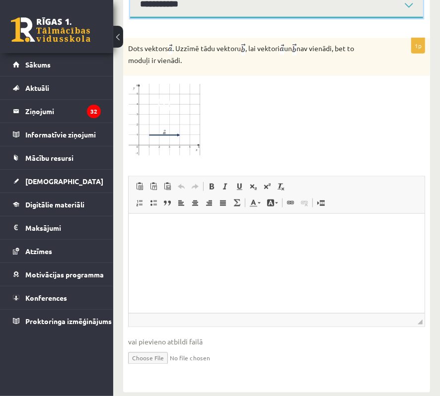
scroll to position [416, 0]
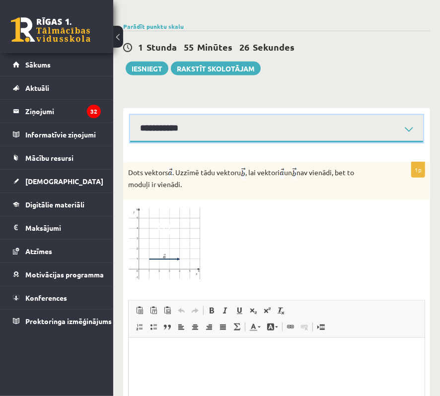
click at [222, 115] on select "**********" at bounding box center [276, 128] width 293 height 27
click at [130, 115] on select "**********" at bounding box center [276, 128] width 293 height 27
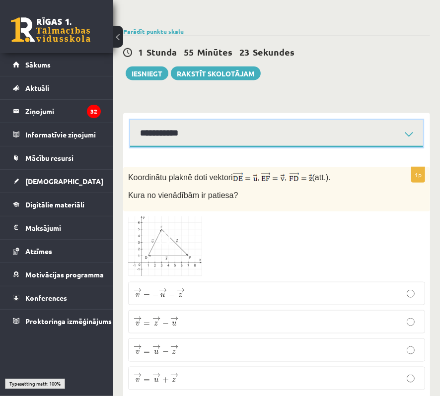
scroll to position [429, 0]
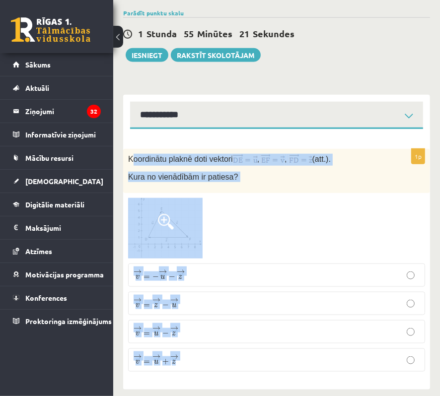
drag, startPoint x: 131, startPoint y: 140, endPoint x: 275, endPoint y: 394, distance: 291.7
click at [275, 376] on div "Matemātika 1. ieskaite 10.b2 klase , [PERSON_NAME] (10.b2 klase) [PERSON_NAME] …" at bounding box center [276, 7] width 327 height 796
drag, startPoint x: 127, startPoint y: 145, endPoint x: 203, endPoint y: 346, distance: 214.3
click at [203, 346] on div "1p Koordinātu plaknē doti vektori , , (att.). Kura no vienādībām ir patiesa? → …" at bounding box center [276, 264] width 307 height 231
click at [316, 269] on p "→ v = − → u − → z v → = − u → − z →" at bounding box center [277, 275] width 286 height 12
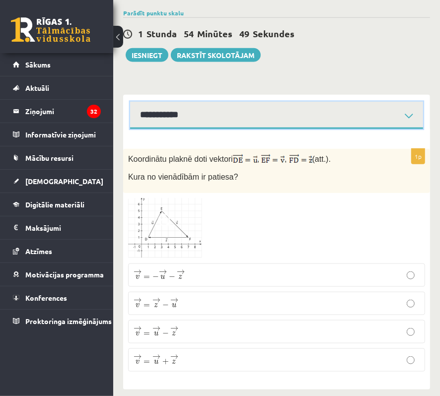
drag, startPoint x: 252, startPoint y: 104, endPoint x: 249, endPoint y: 114, distance: 10.2
click at [252, 104] on select "**********" at bounding box center [276, 115] width 293 height 27
click at [130, 102] on select "**********" at bounding box center [276, 115] width 293 height 27
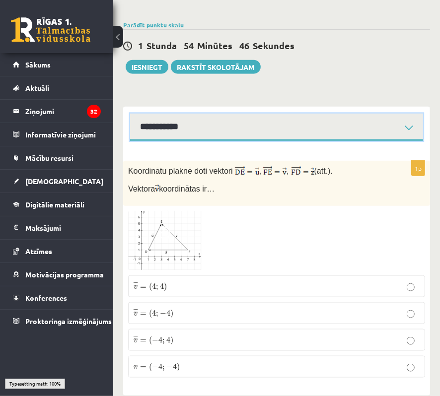
scroll to position [419, 0]
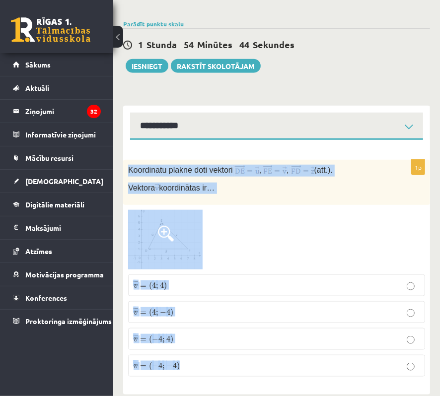
drag, startPoint x: 128, startPoint y: 144, endPoint x: 260, endPoint y: 366, distance: 258.0
click at [260, 366] on div "1p Koordinātu plaknē doti vektori , , (att.). Vektora koordinātas ir… ¯ ¯ ¯ v =…" at bounding box center [276, 267] width 307 height 255
click at [226, 230] on div at bounding box center [276, 240] width 297 height 60
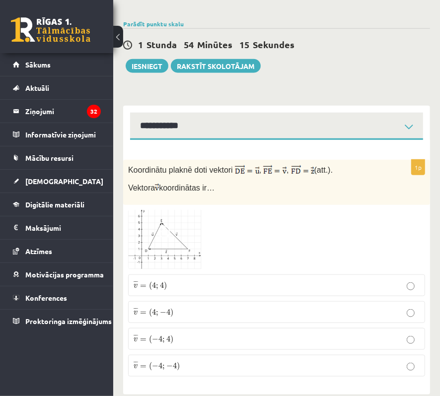
click at [181, 334] on p "¯ ¯ ¯ v = ( − 4 ; 4 ) v ¯ = ( − 4 ; 4 )" at bounding box center [277, 339] width 286 height 11
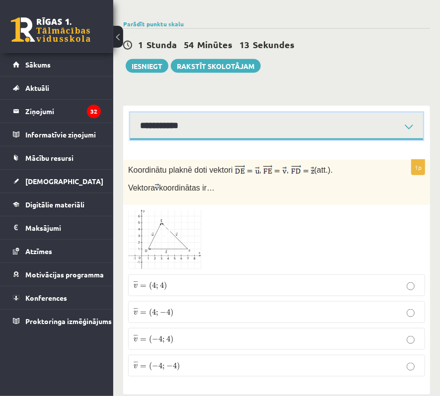
click at [182, 128] on select "**********" at bounding box center [276, 126] width 293 height 27
click at [130, 113] on select "**********" at bounding box center [276, 126] width 293 height 27
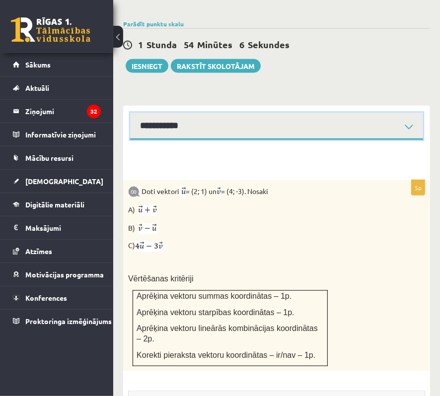
click at [183, 113] on select "**********" at bounding box center [276, 126] width 293 height 27
select select "**********"
click at [130, 113] on select "**********" at bounding box center [276, 126] width 293 height 27
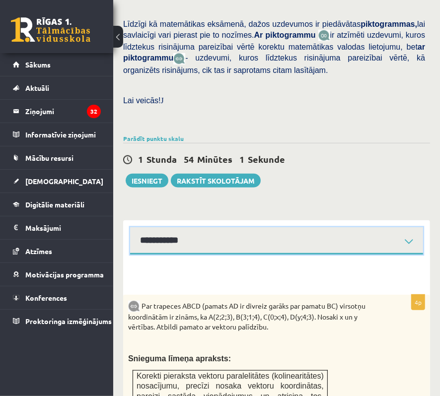
scroll to position [284, 0]
